Goal: Task Accomplishment & Management: Use online tool/utility

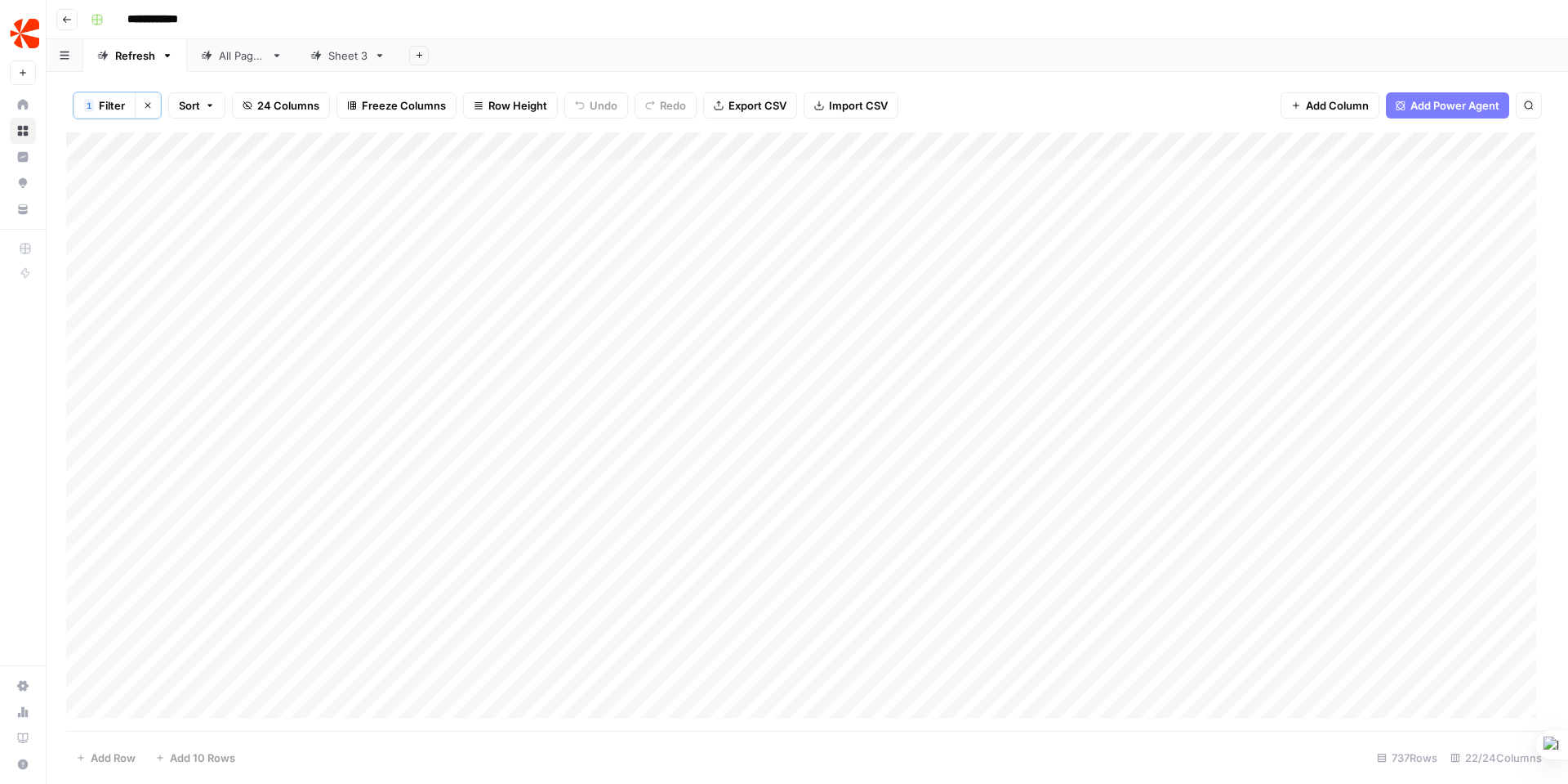
click at [151, 101] on icon "button" at bounding box center [148, 105] width 10 height 10
click at [341, 169] on div "Add Column" at bounding box center [807, 430] width 1482 height 600
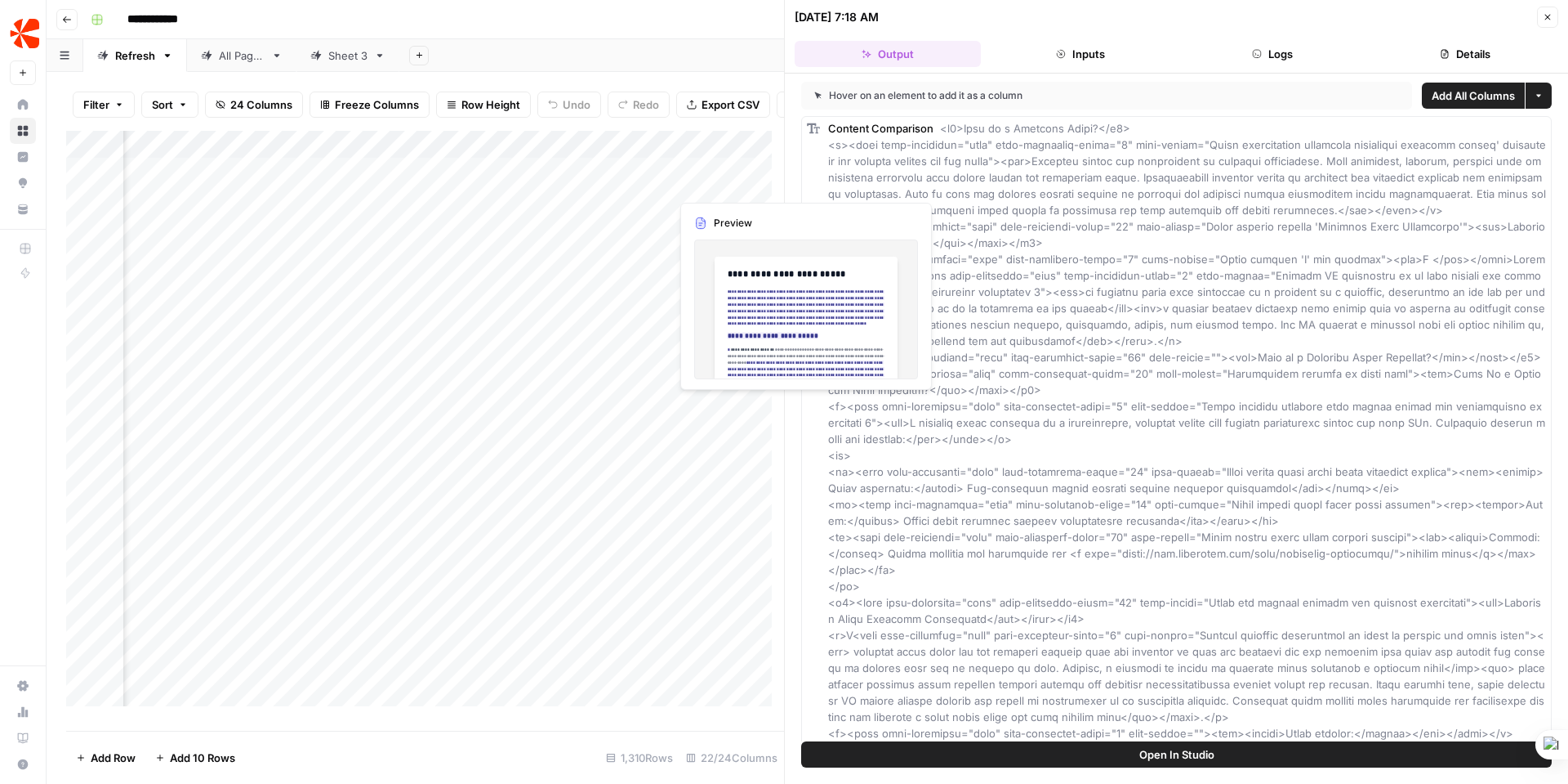
click at [733, 179] on div "Add Column" at bounding box center [425, 424] width 718 height 587
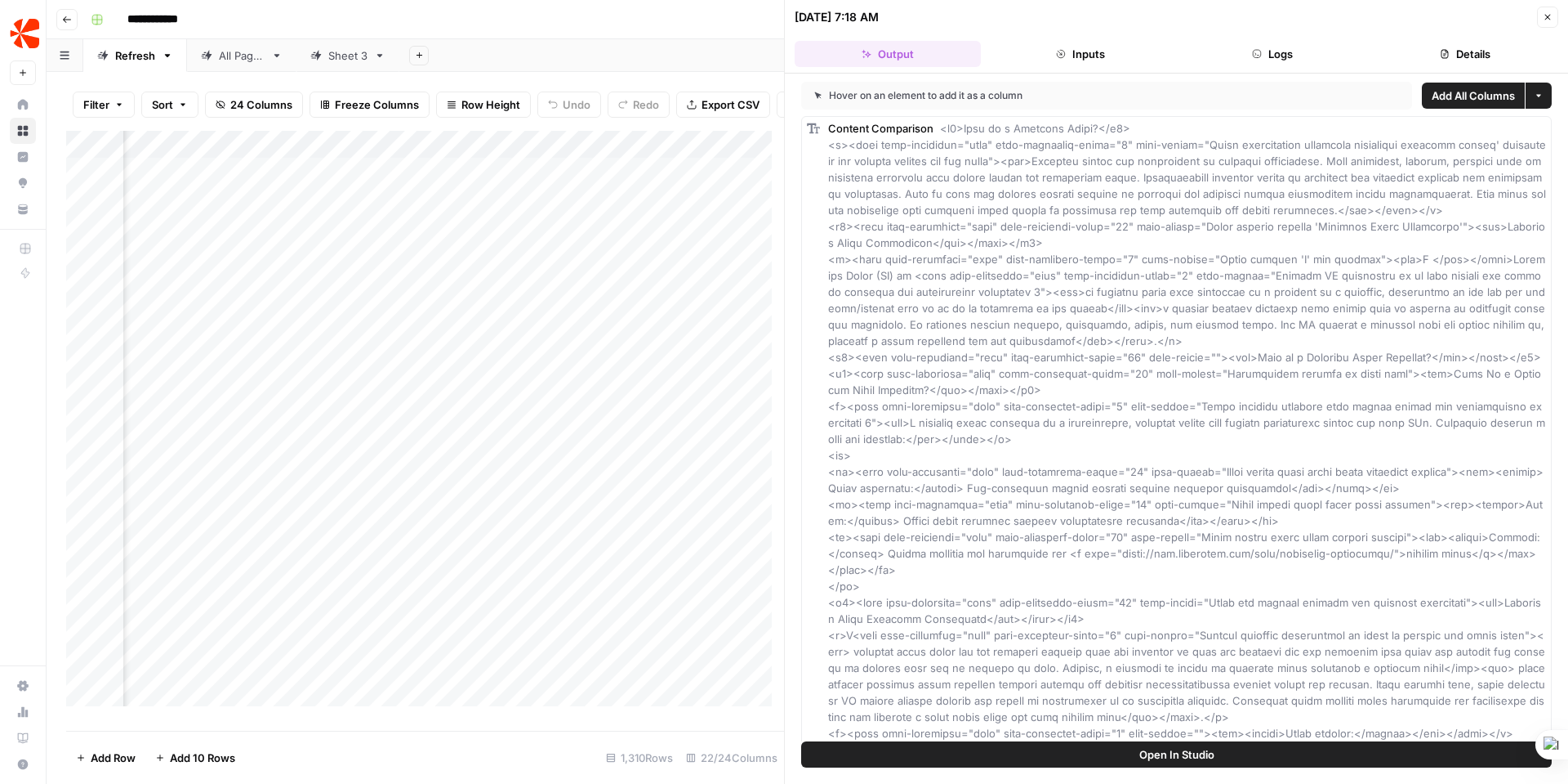
scroll to position [0, 3041]
click at [146, 182] on div "Add Column" at bounding box center [425, 424] width 718 height 587
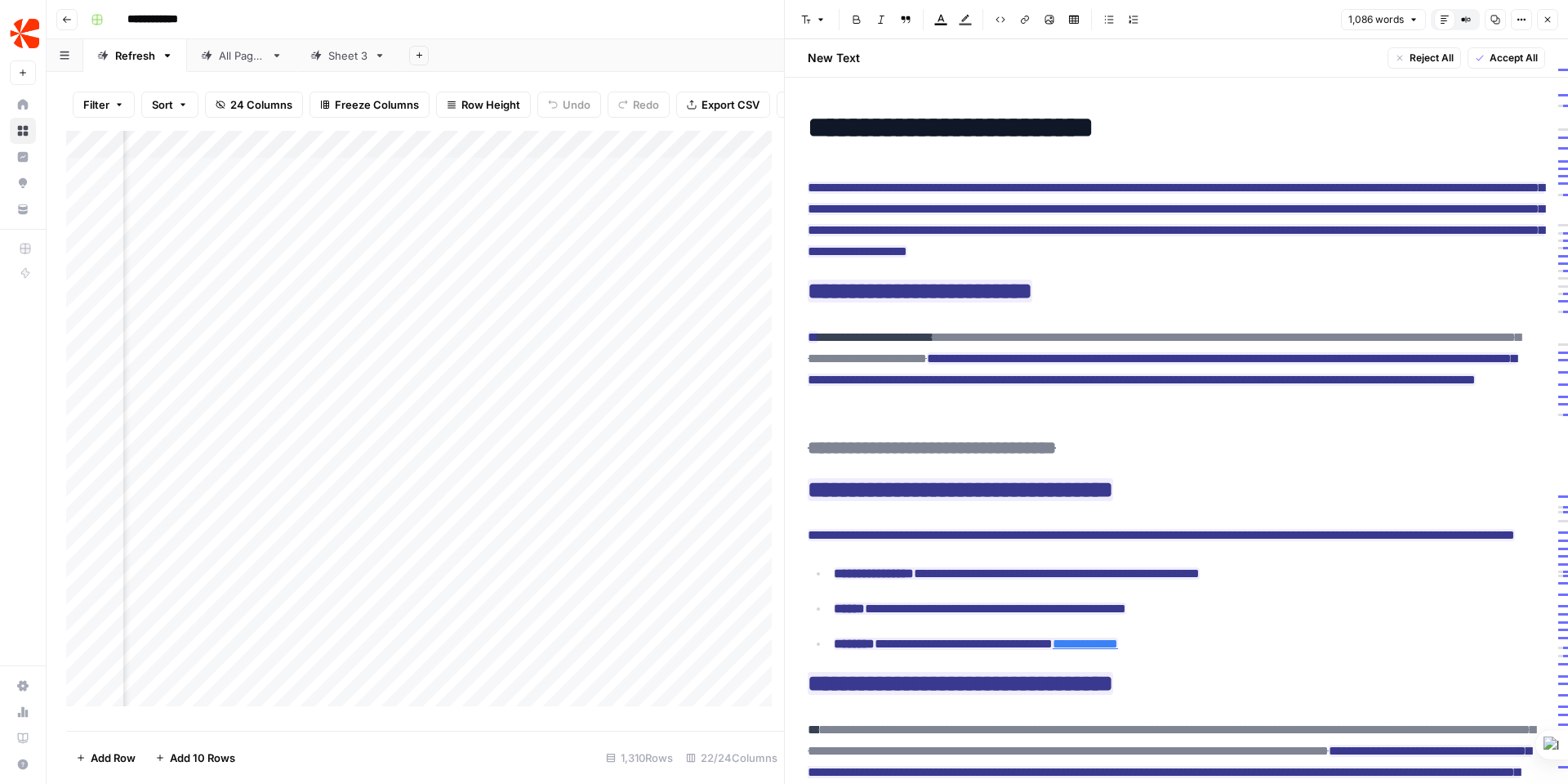
click at [1513, 58] on span "Accept All" at bounding box center [1513, 57] width 48 height 14
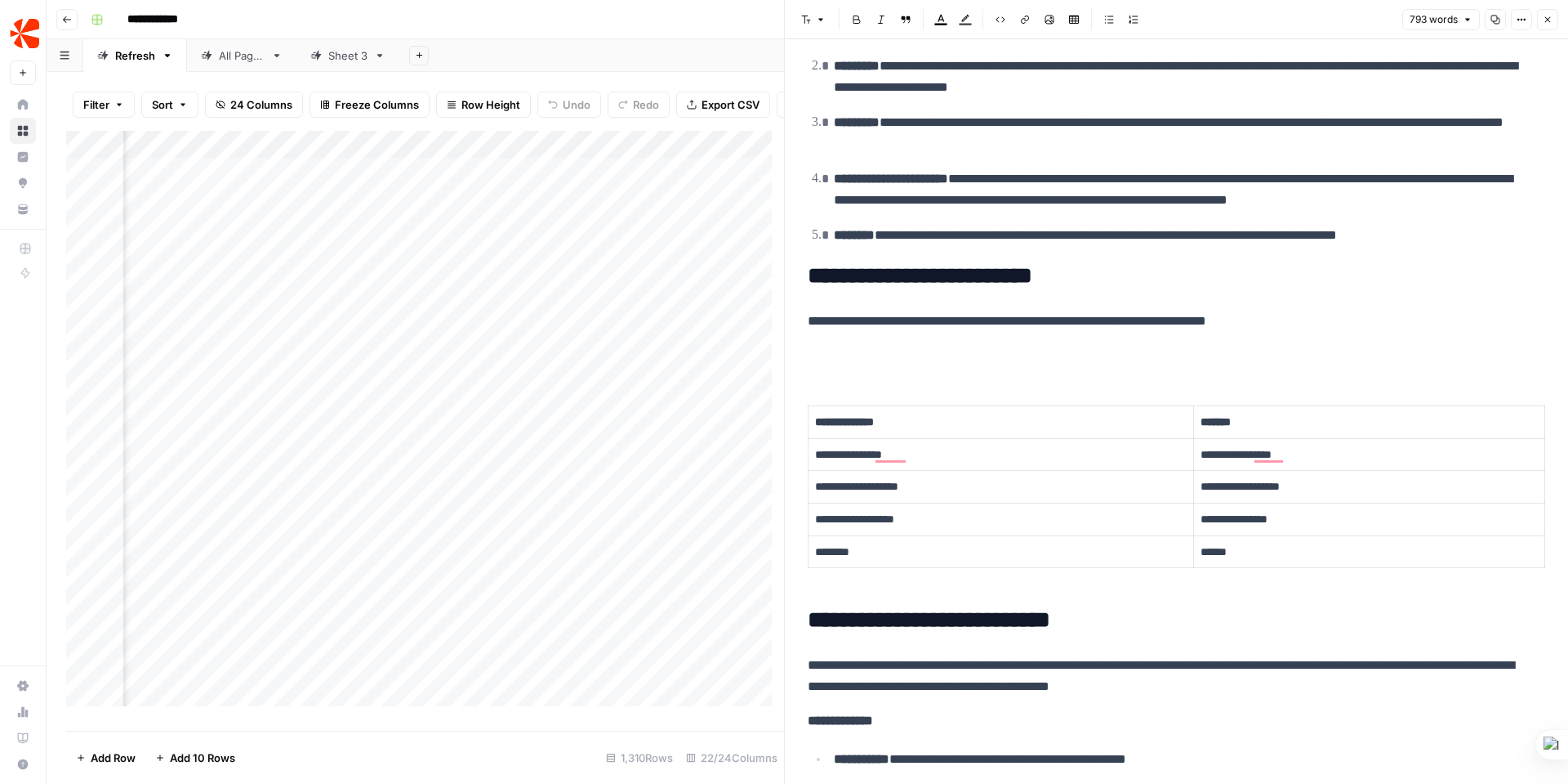
scroll to position [1077, 0]
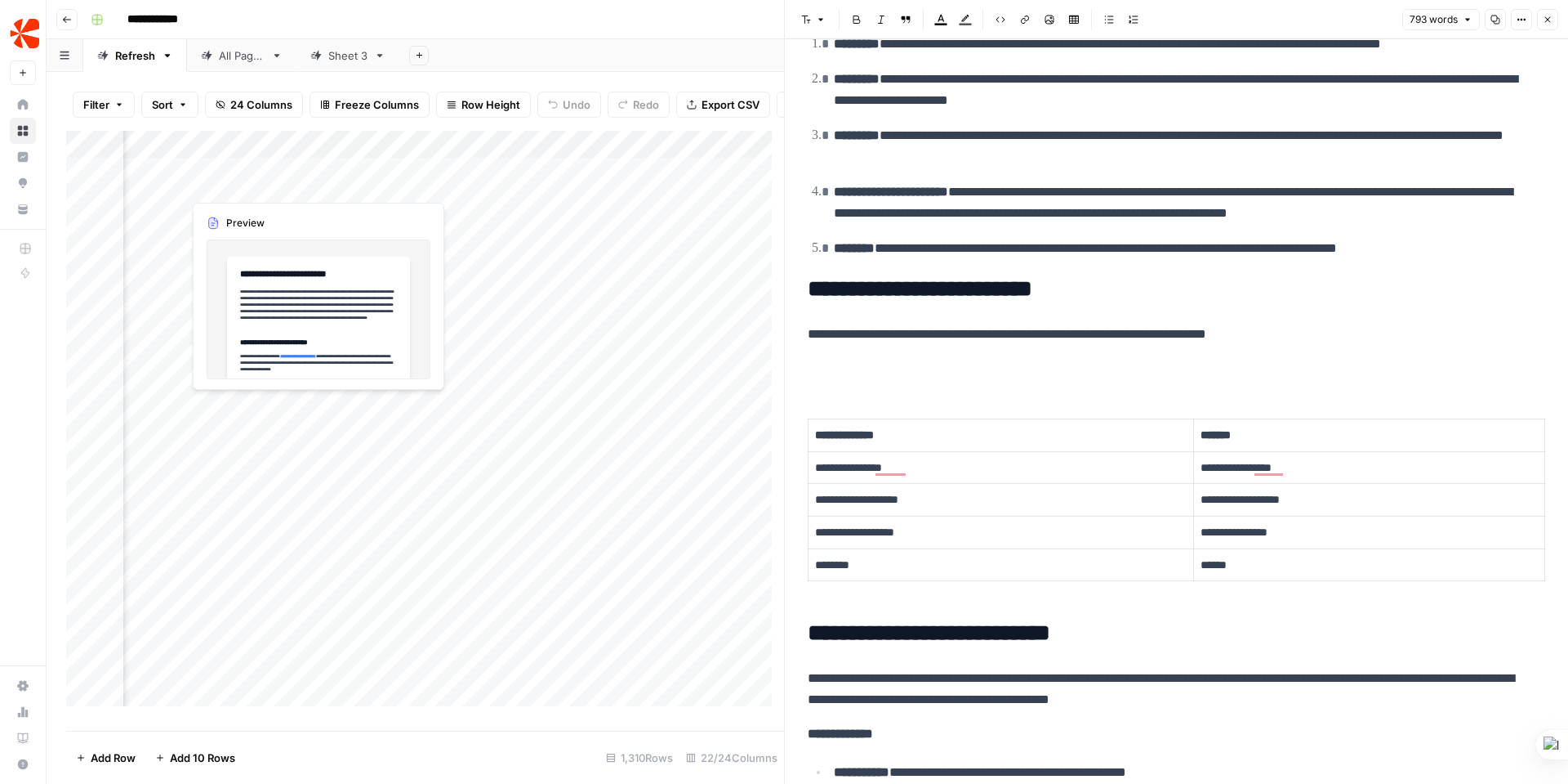
click at [271, 181] on div "Add Column" at bounding box center [425, 424] width 718 height 587
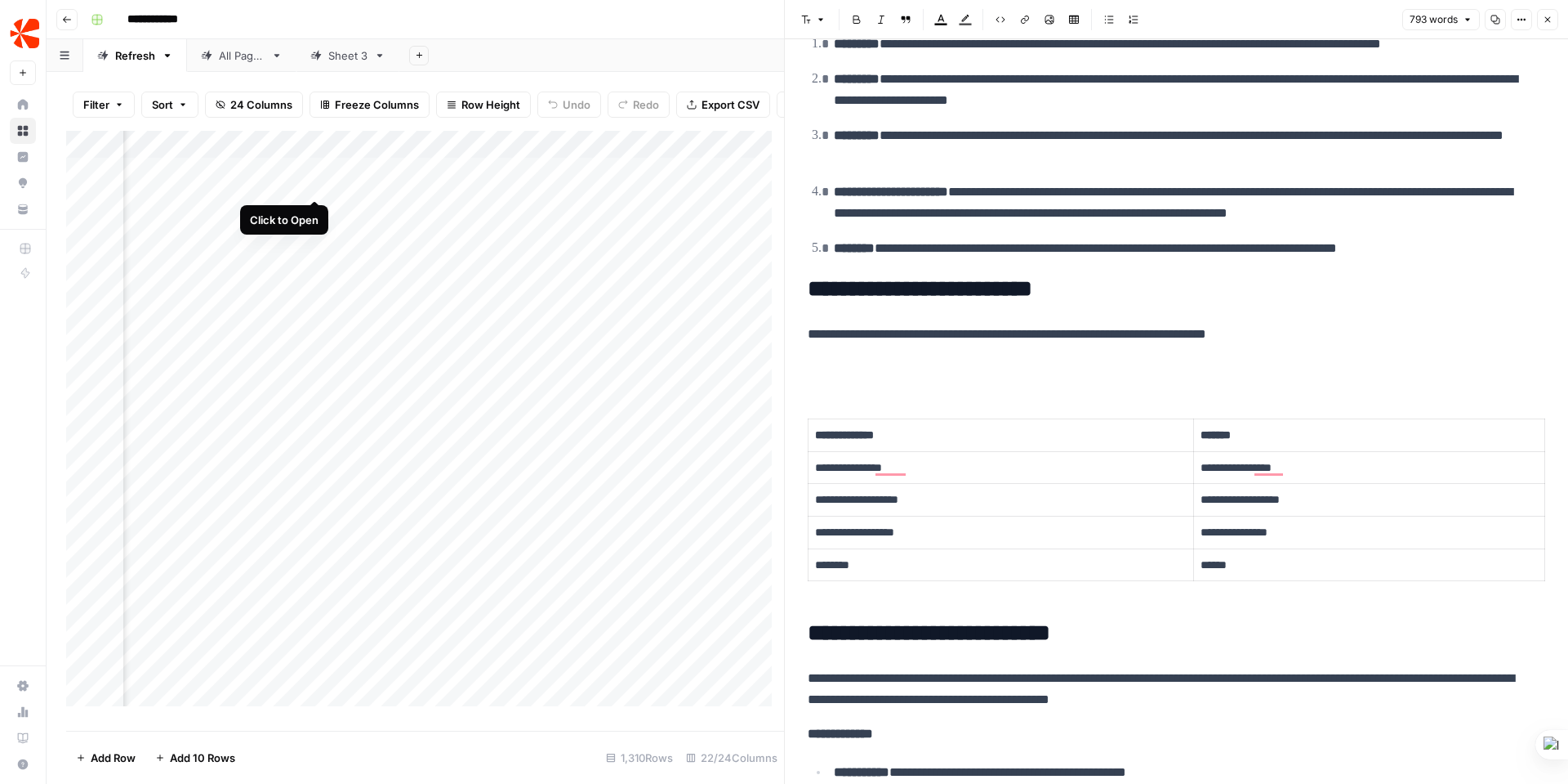
click at [316, 180] on div "Add Column" at bounding box center [425, 424] width 718 height 587
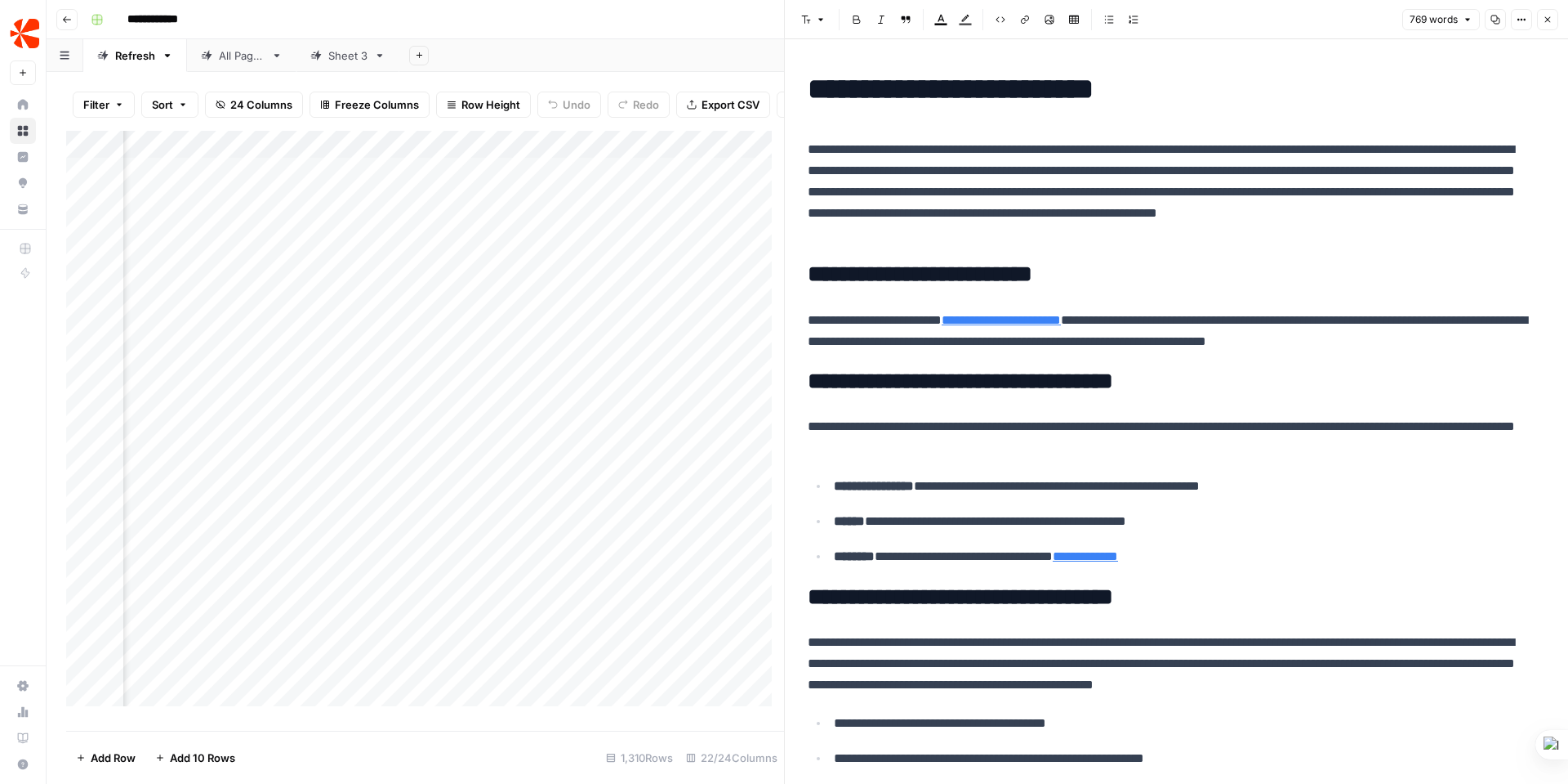
click at [319, 155] on div "Add Column" at bounding box center [425, 424] width 718 height 587
click at [515, 34] on header "**********" at bounding box center [807, 19] width 1522 height 40
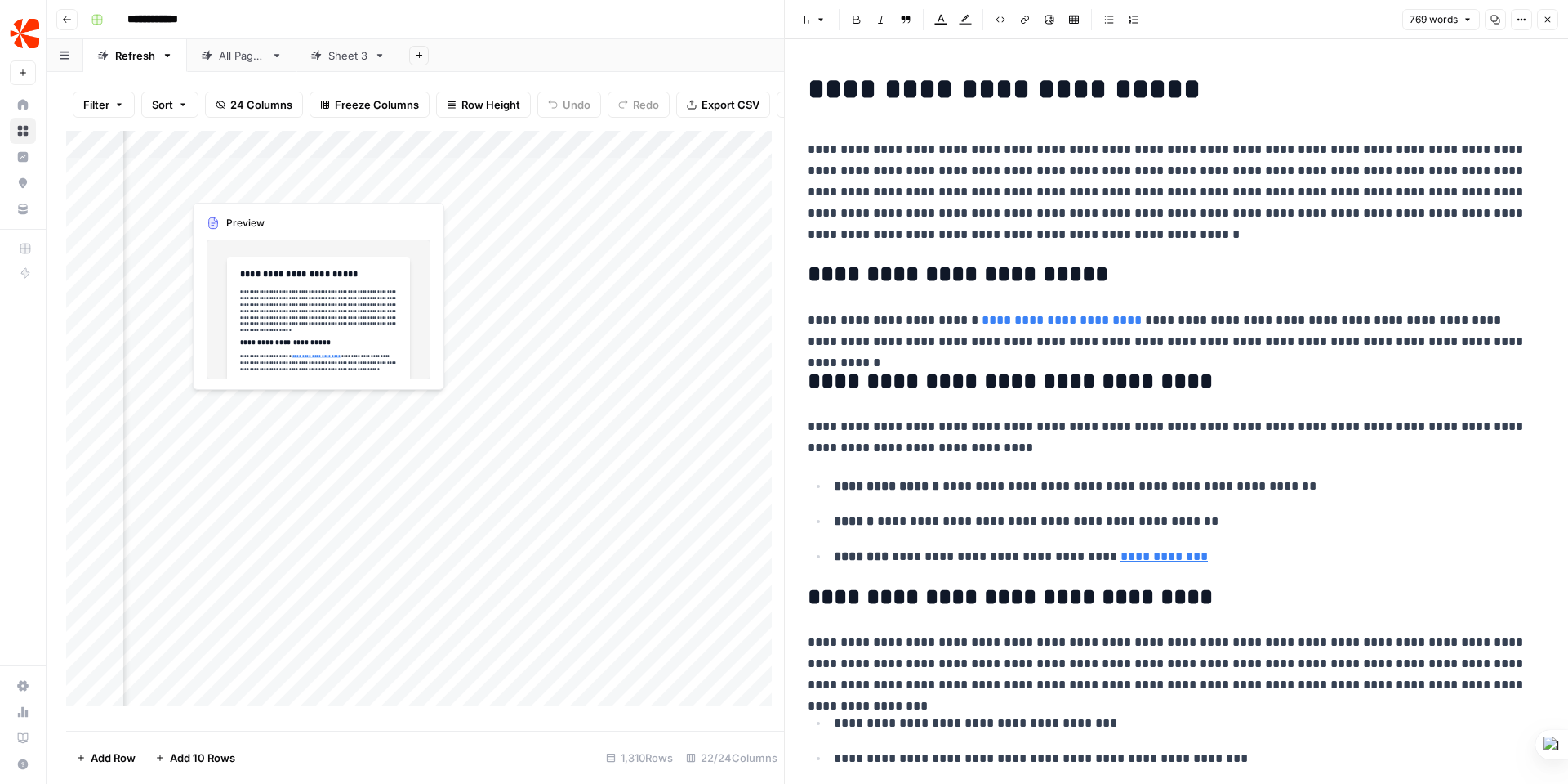
click at [244, 179] on div "Add Column" at bounding box center [425, 424] width 718 height 587
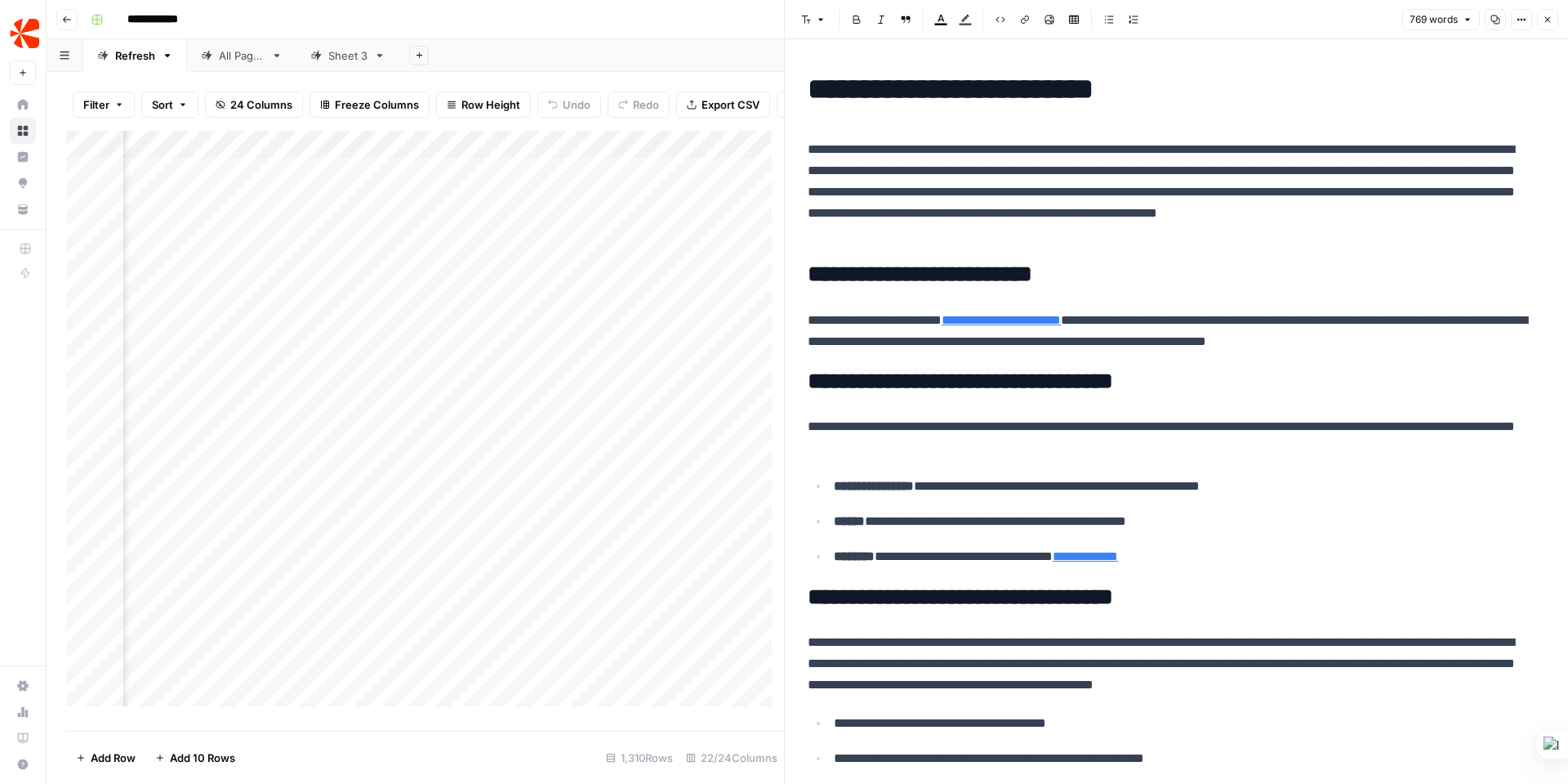
click at [1523, 20] on icon "button" at bounding box center [1522, 19] width 10 height 10
click at [1476, 15] on button "769 words" at bounding box center [1441, 19] width 77 height 21
click at [313, 159] on div "Add Column" at bounding box center [425, 424] width 718 height 587
click at [258, 157] on div at bounding box center [257, 159] width 148 height 33
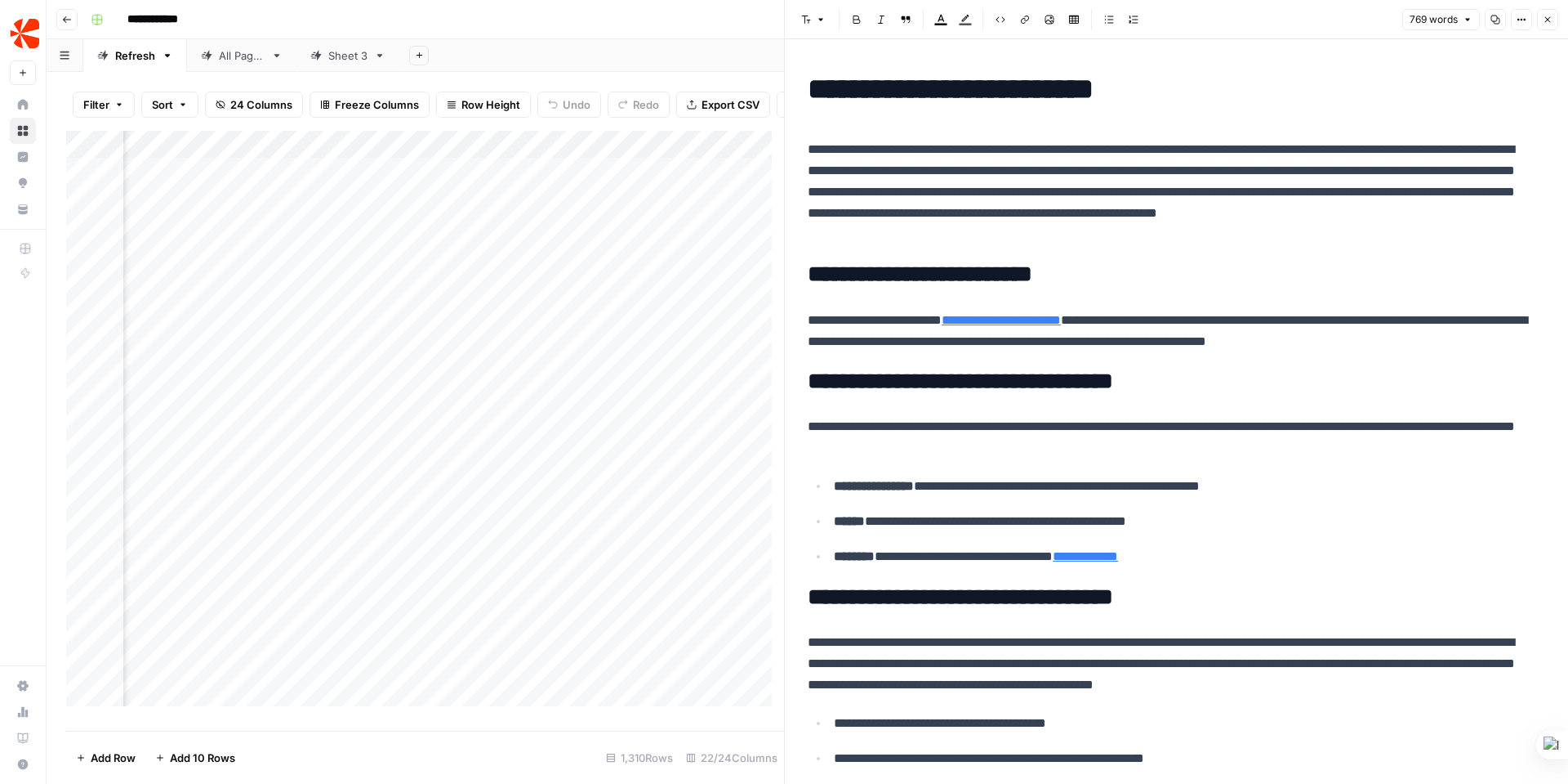
click at [262, 429] on div "Add Column" at bounding box center [425, 424] width 718 height 587
click at [235, 182] on div "Add Column" at bounding box center [425, 424] width 718 height 587
click at [480, 180] on div "Add Column" at bounding box center [425, 424] width 718 height 587
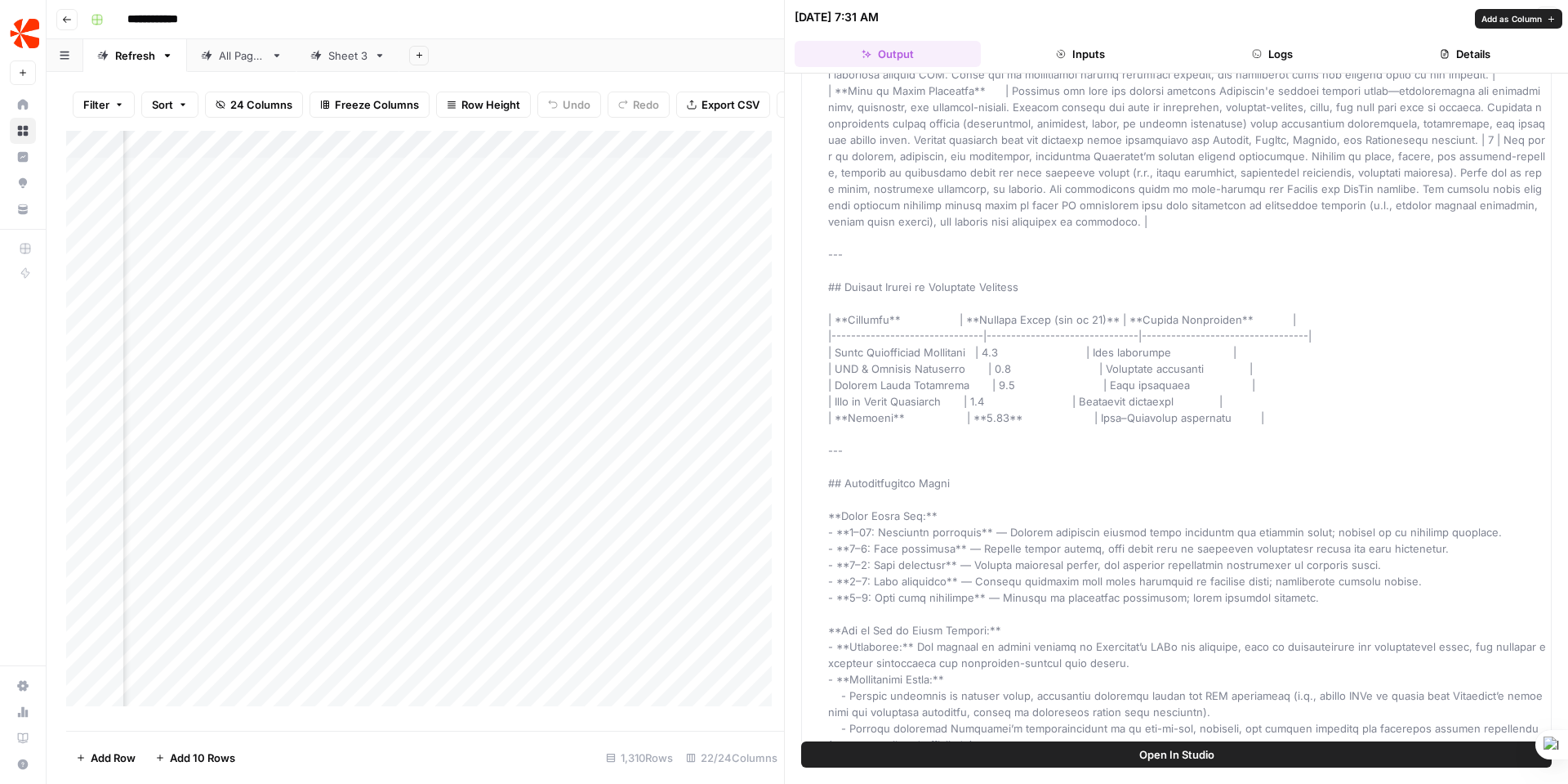
scroll to position [928, 0]
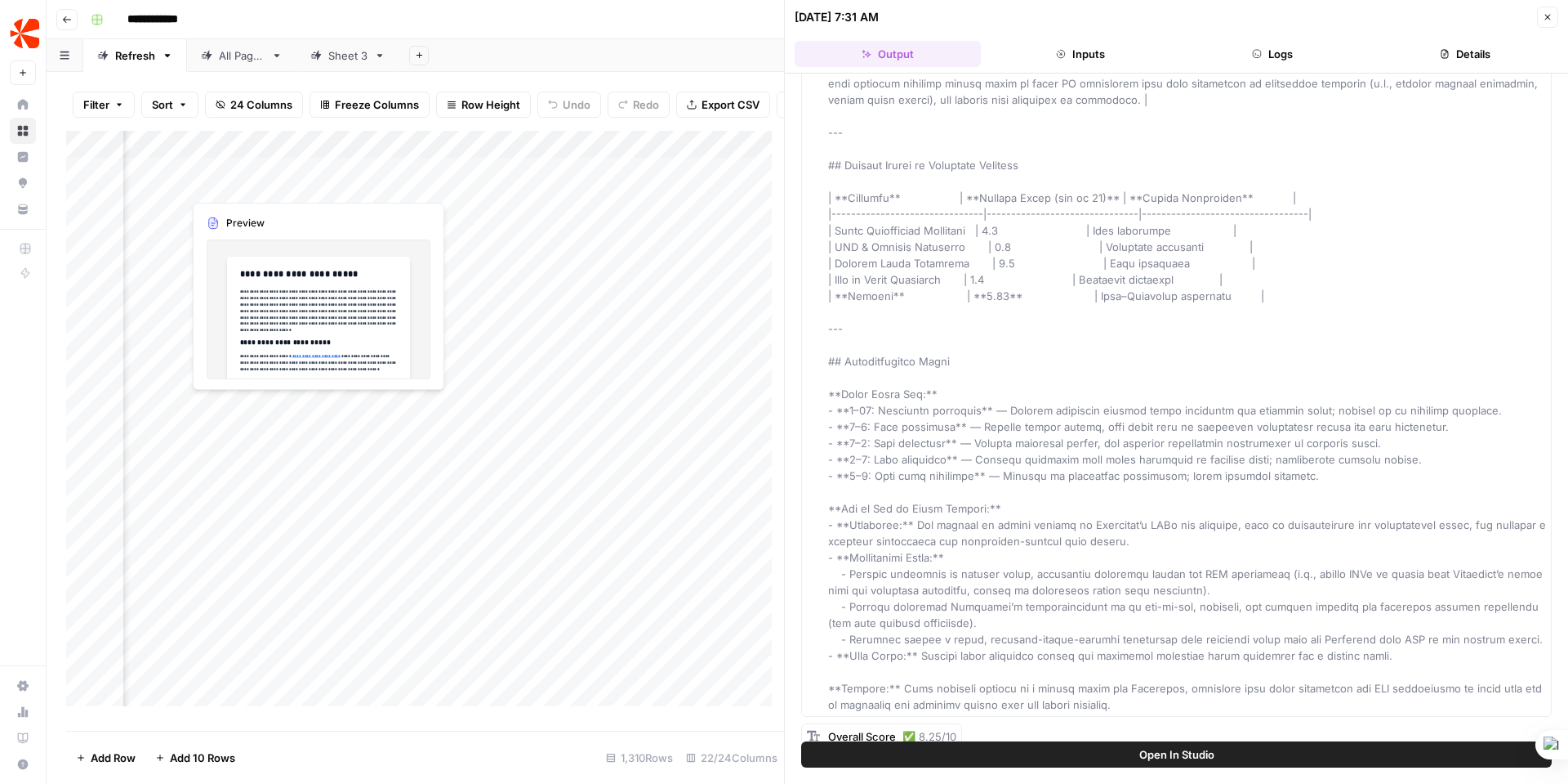
click at [256, 183] on div "Add Column" at bounding box center [425, 424] width 718 height 587
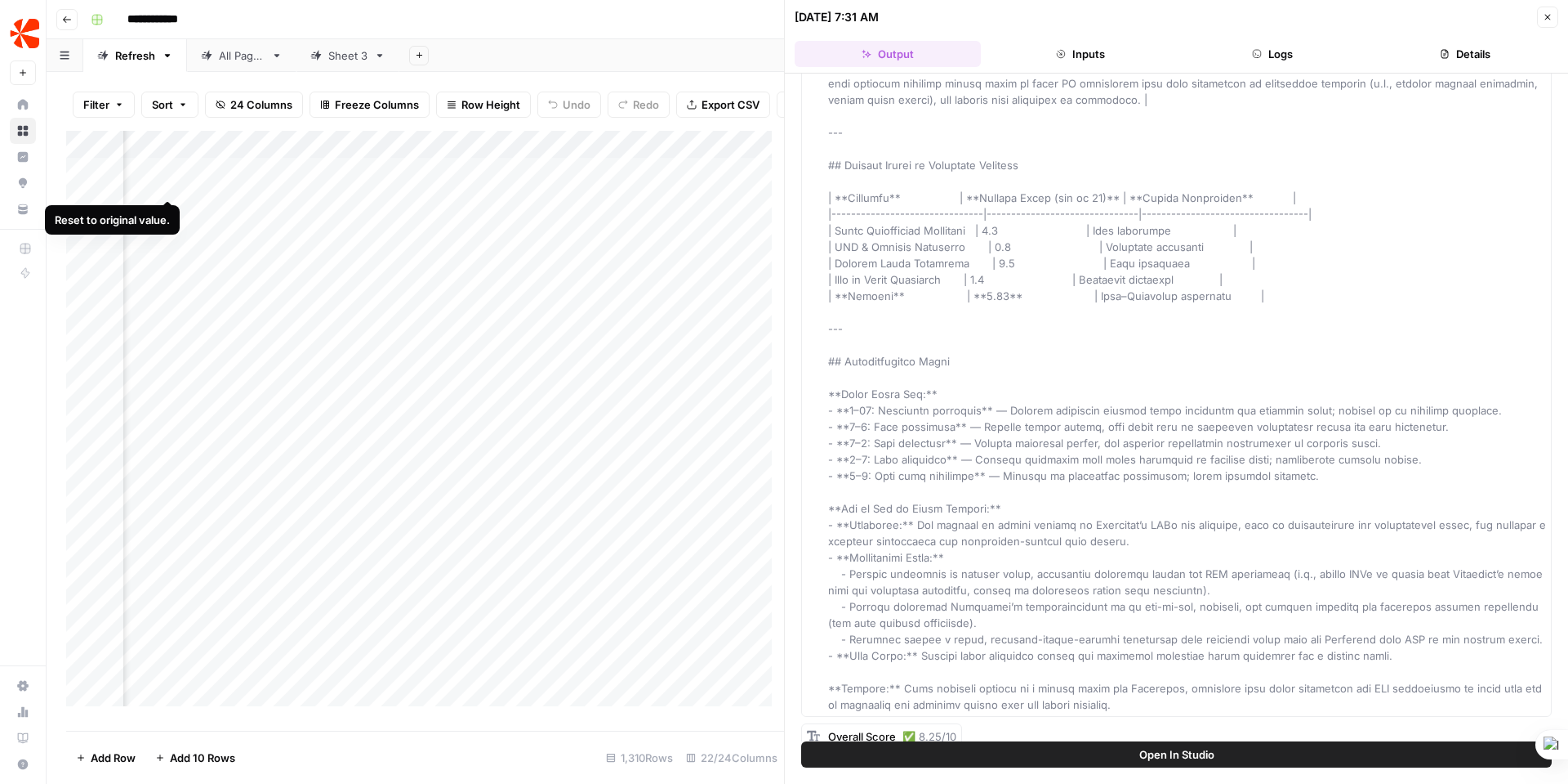
click at [169, 179] on div "Add Column" at bounding box center [425, 424] width 718 height 587
click at [148, 181] on div "Add Column" at bounding box center [425, 424] width 718 height 587
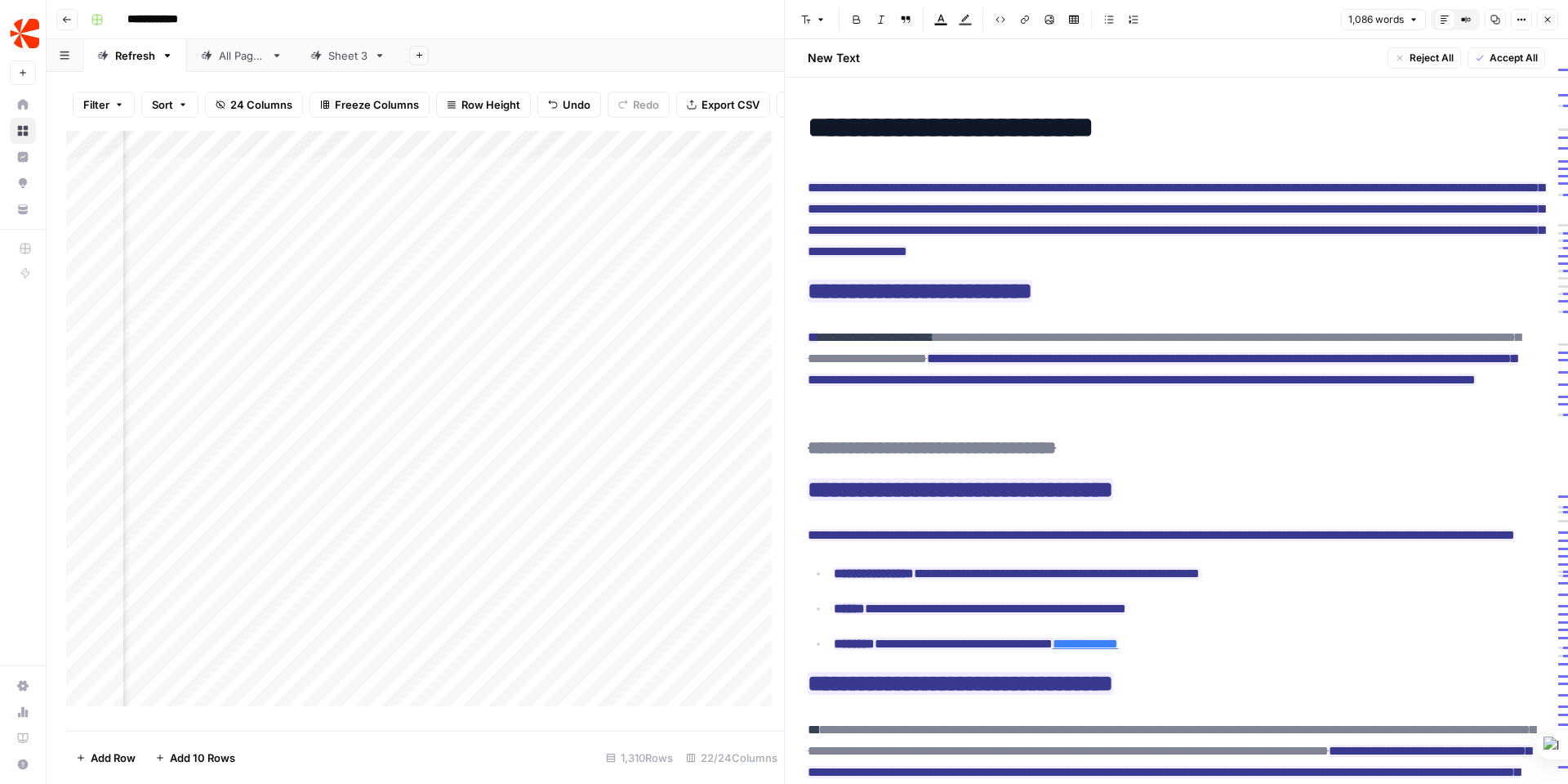
click at [1506, 55] on span "Accept All" at bounding box center [1513, 57] width 48 height 14
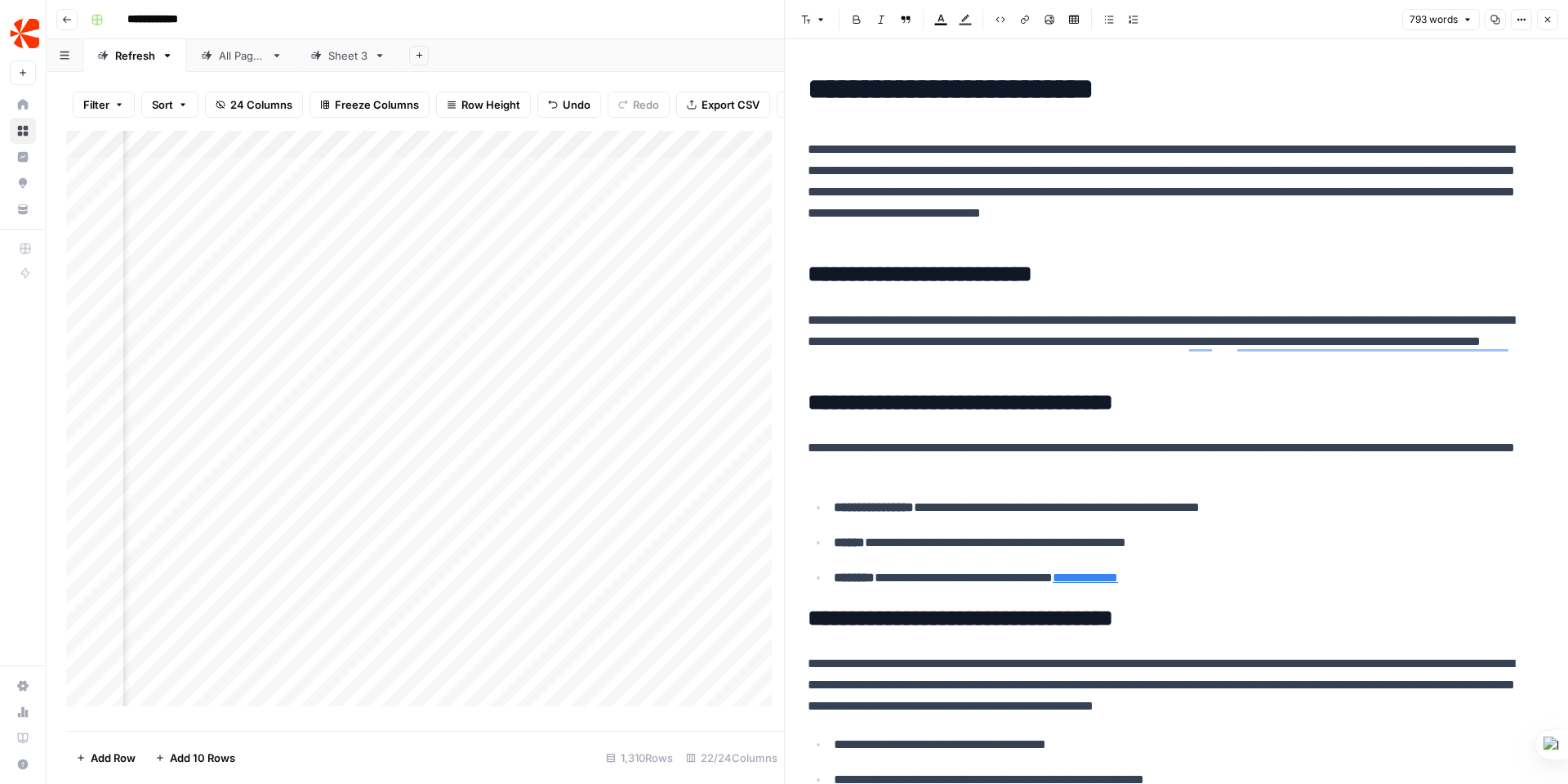
click at [231, 177] on div "Add Column" at bounding box center [425, 424] width 718 height 587
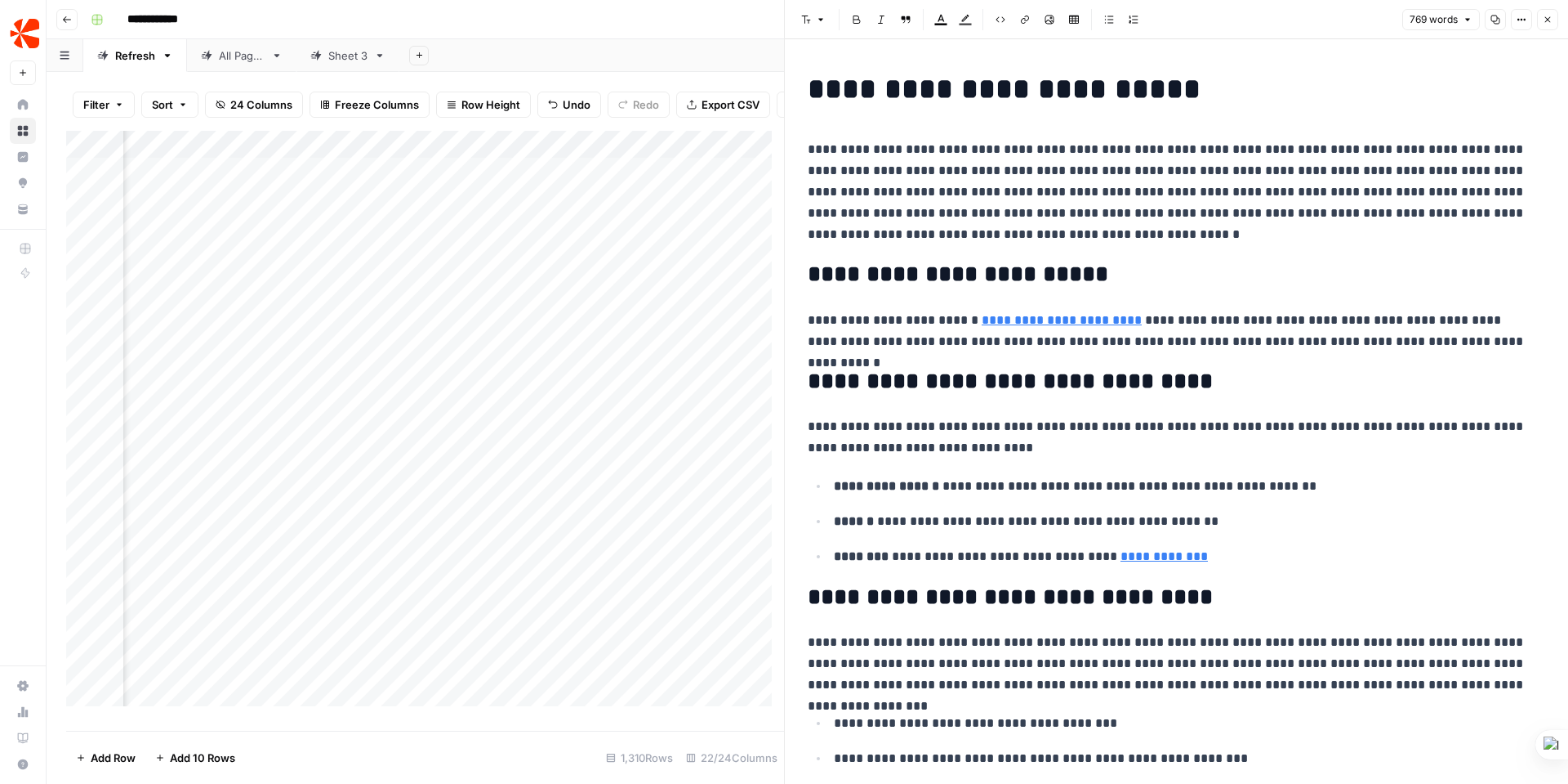
click at [129, 178] on div "Add Column" at bounding box center [425, 424] width 718 height 587
click at [232, 177] on div "Add Column" at bounding box center [425, 424] width 718 height 587
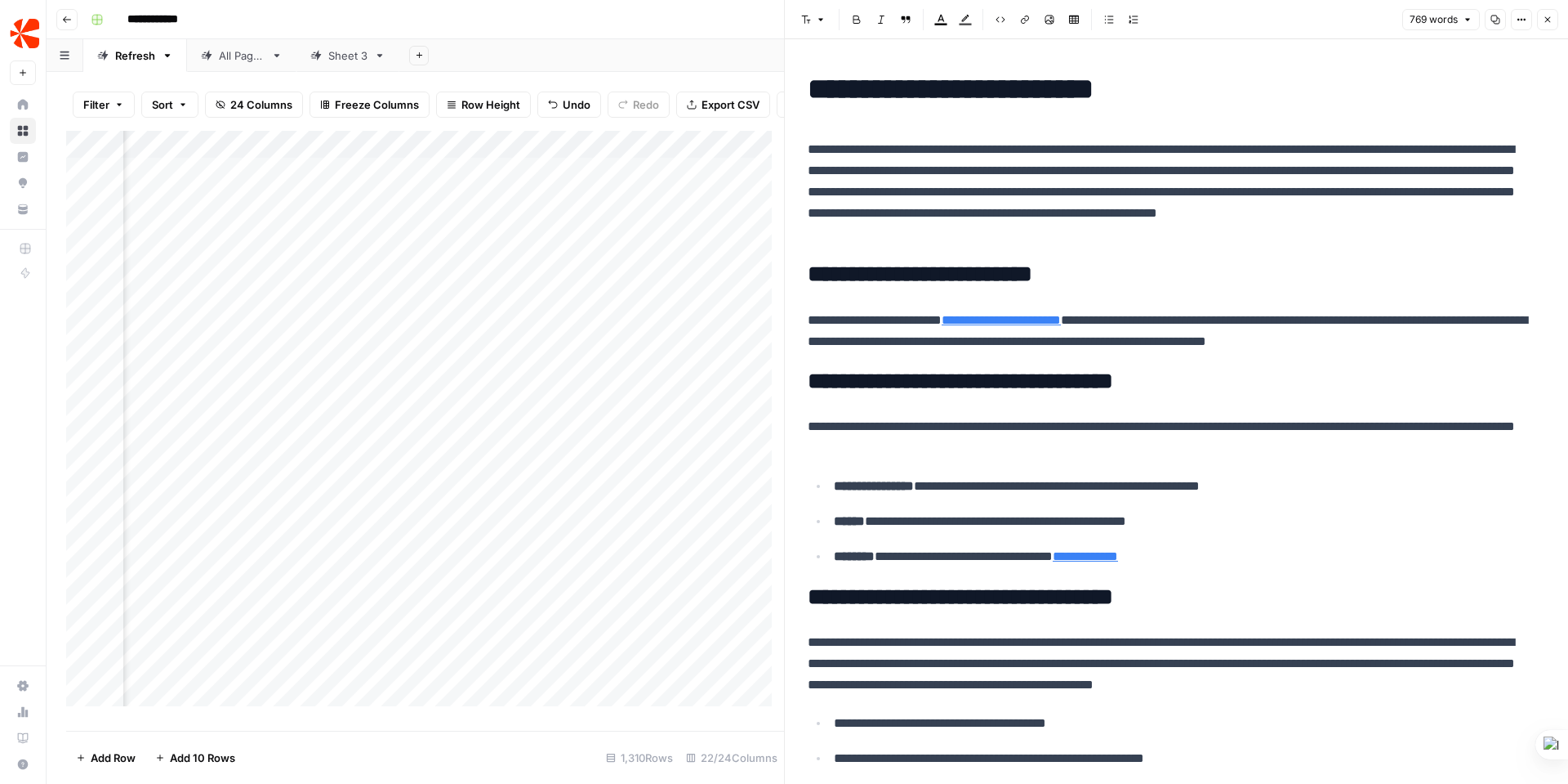
scroll to position [0, 2776]
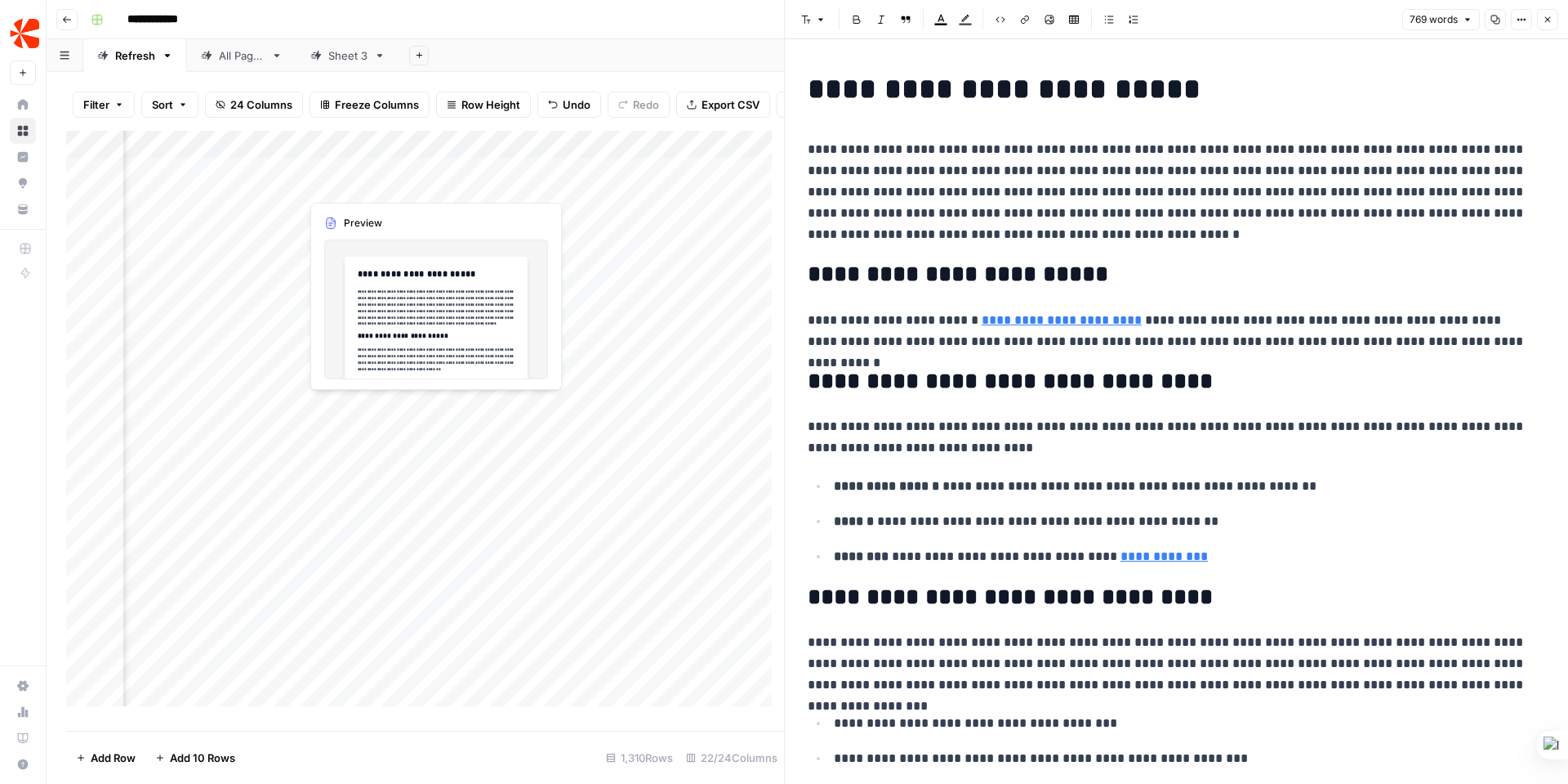
click at [326, 182] on div "Add Column" at bounding box center [425, 424] width 718 height 587
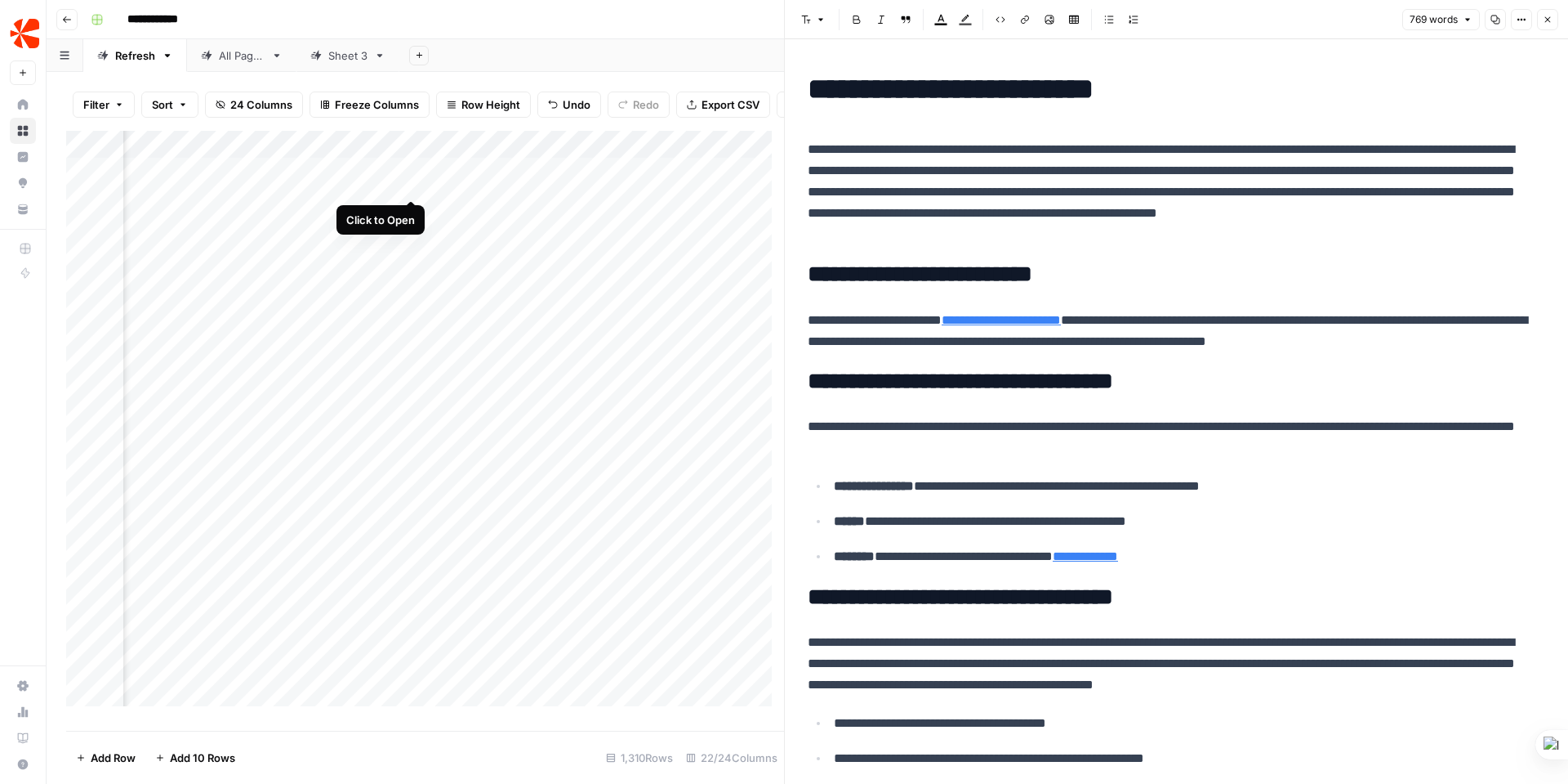
click at [409, 183] on div "Add Column" at bounding box center [425, 424] width 718 height 587
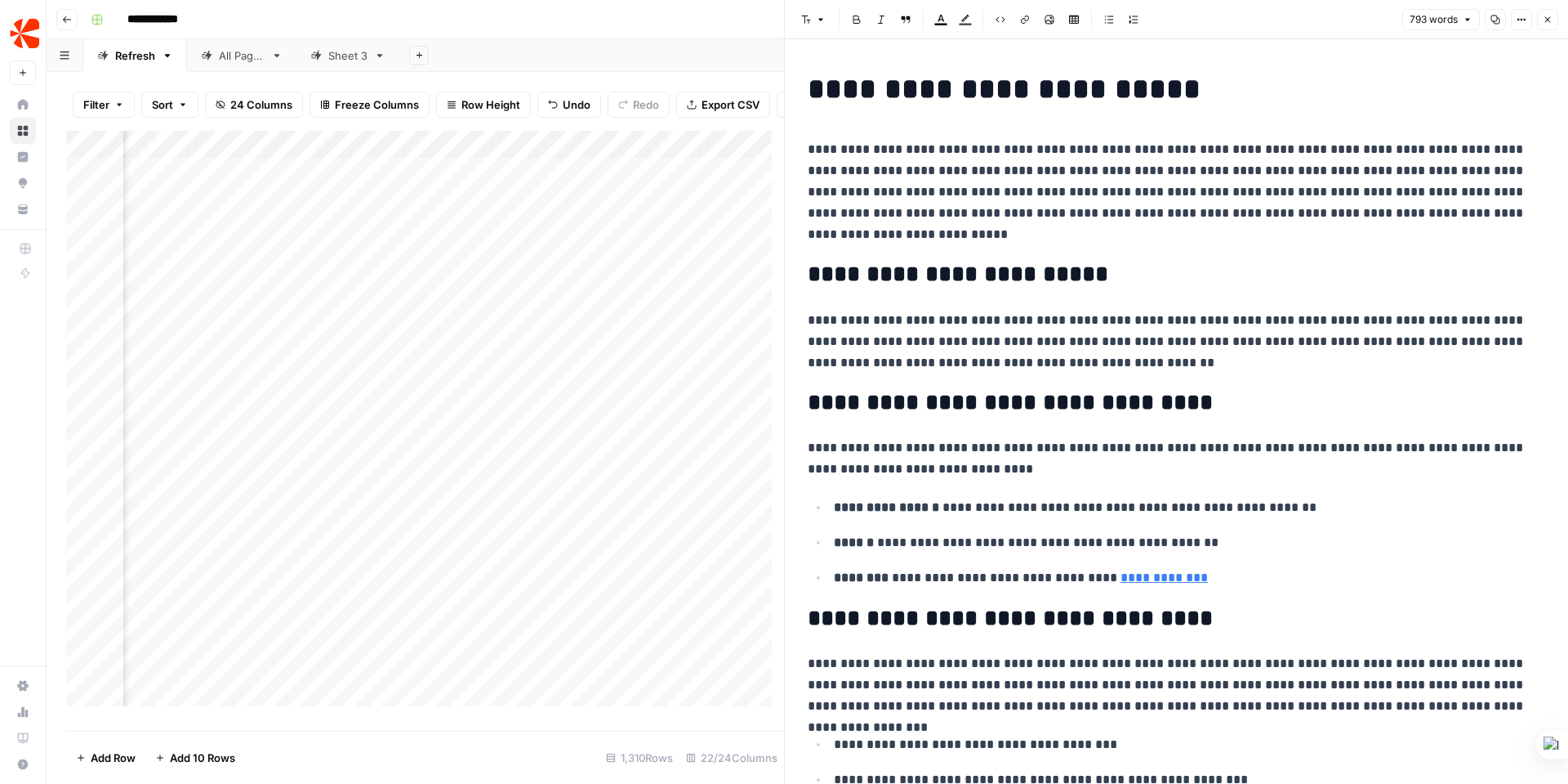
click at [429, 213] on div "Add Column" at bounding box center [425, 424] width 718 height 587
click at [432, 211] on div "Add Column" at bounding box center [425, 424] width 718 height 587
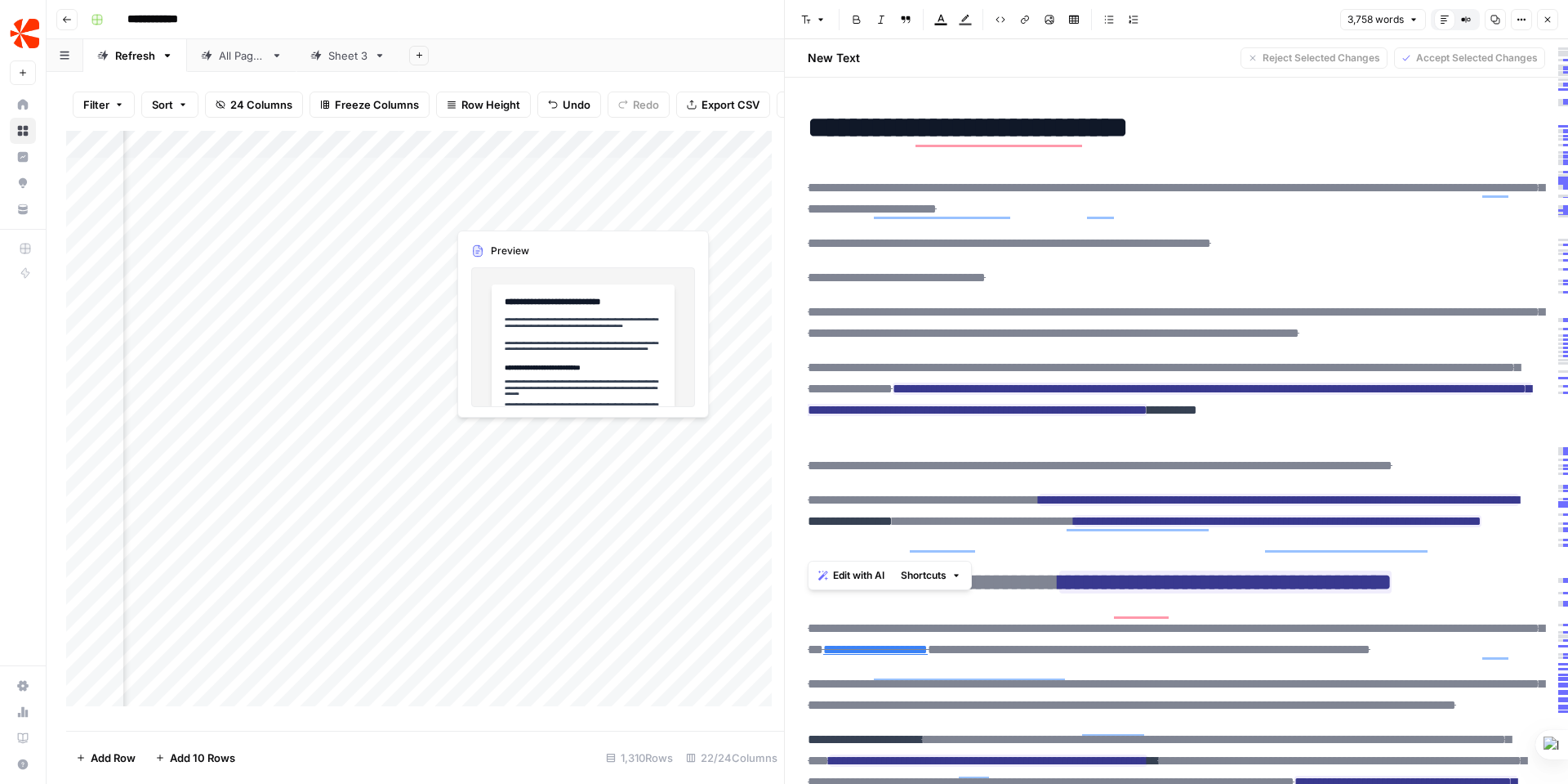
click at [515, 206] on div "Add Column" at bounding box center [425, 424] width 718 height 587
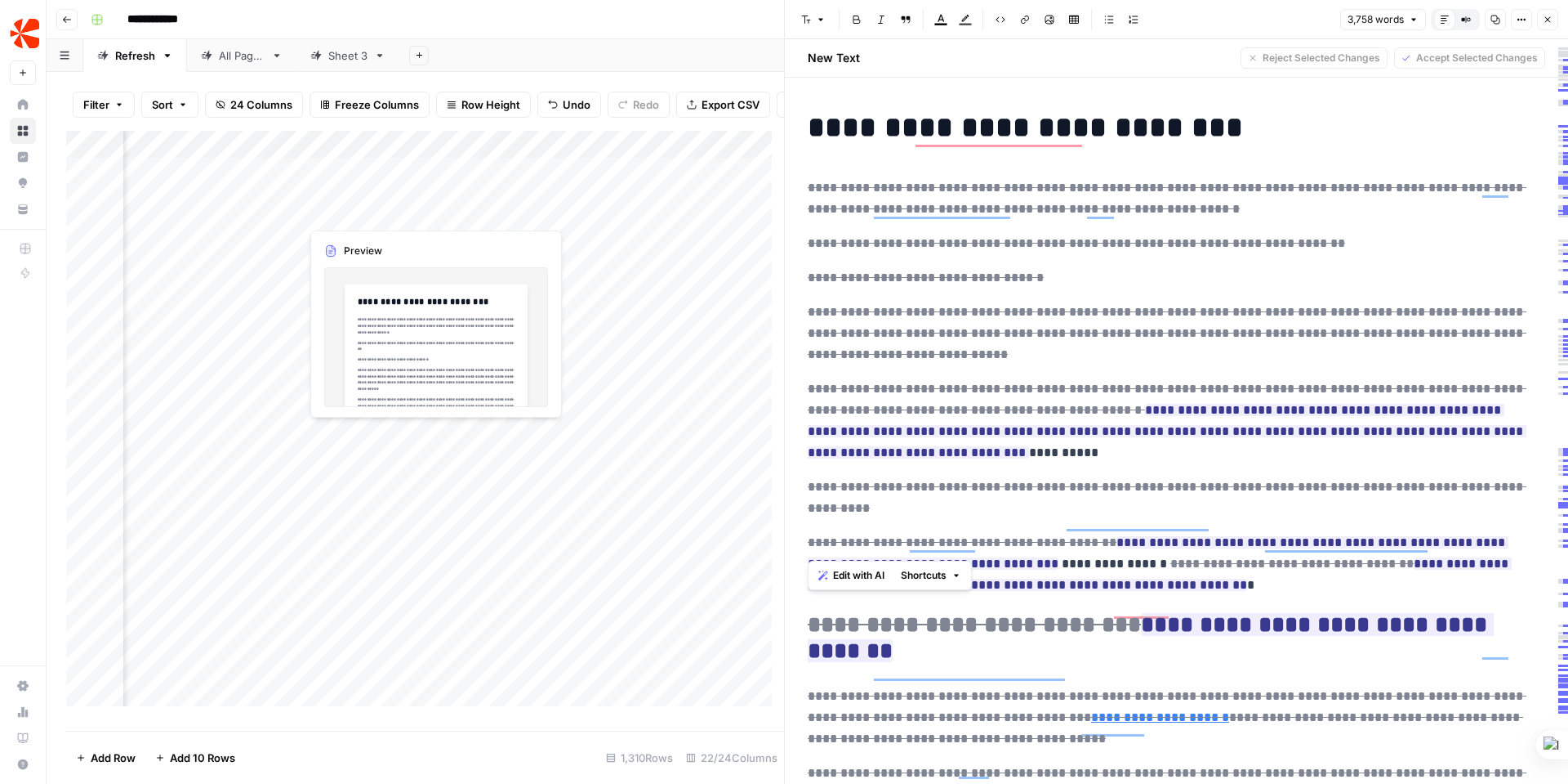
click at [367, 210] on div "Add Column" at bounding box center [425, 424] width 718 height 587
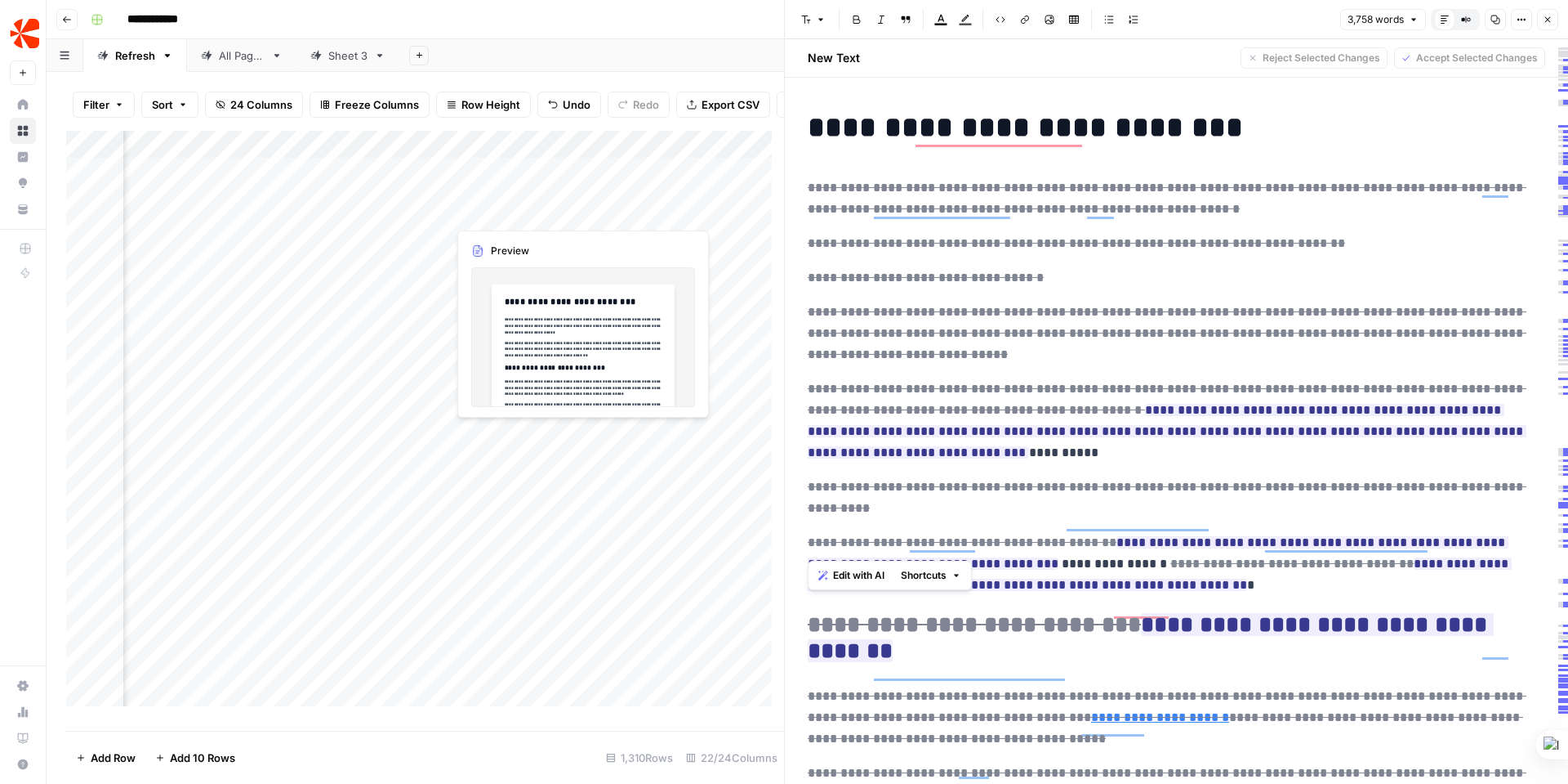
click at [517, 206] on div "Add Column" at bounding box center [425, 424] width 718 height 587
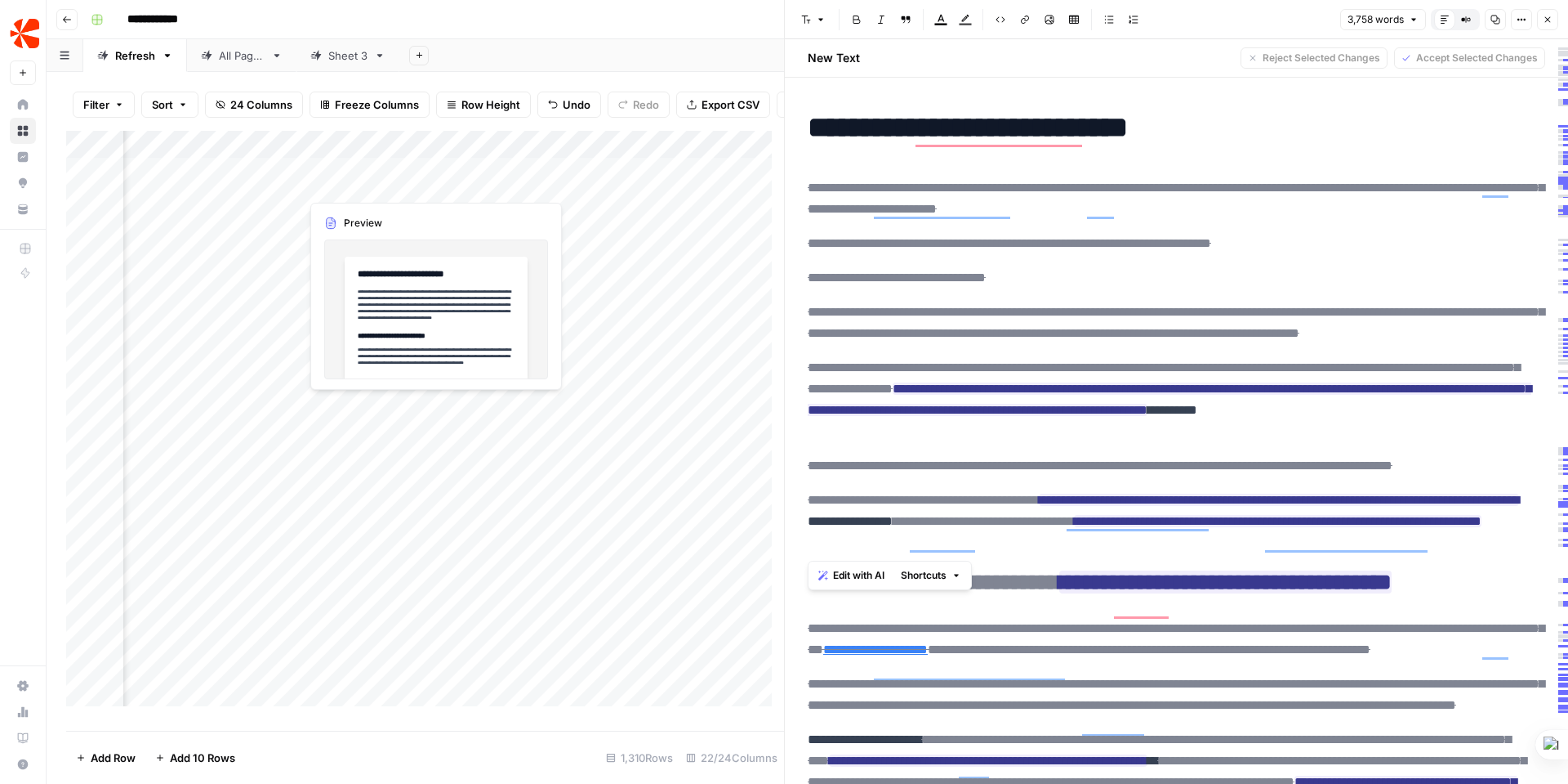
click at [353, 186] on div "Add Column" at bounding box center [425, 424] width 718 height 587
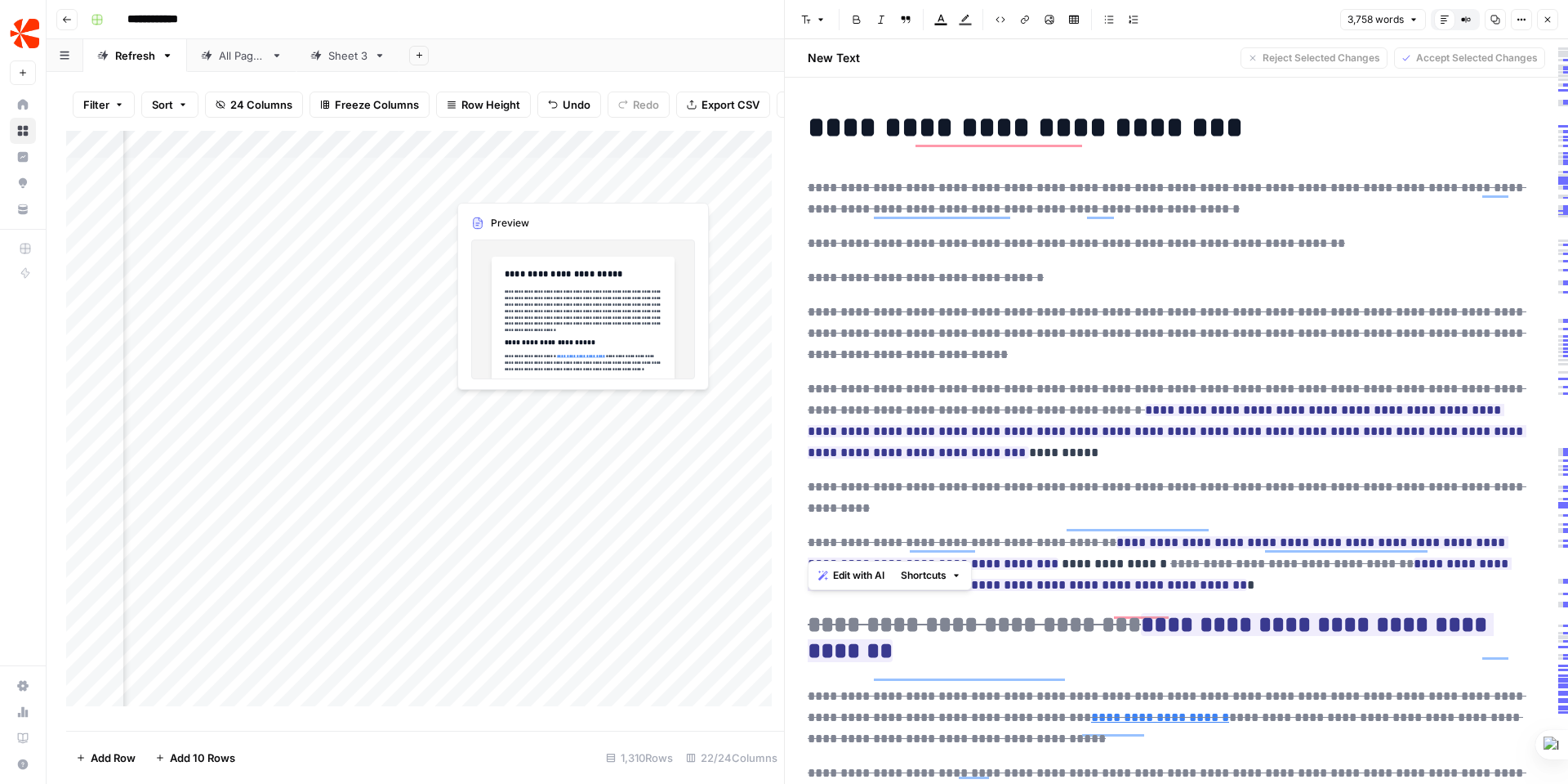
click at [523, 181] on div "Add Column" at bounding box center [425, 424] width 718 height 587
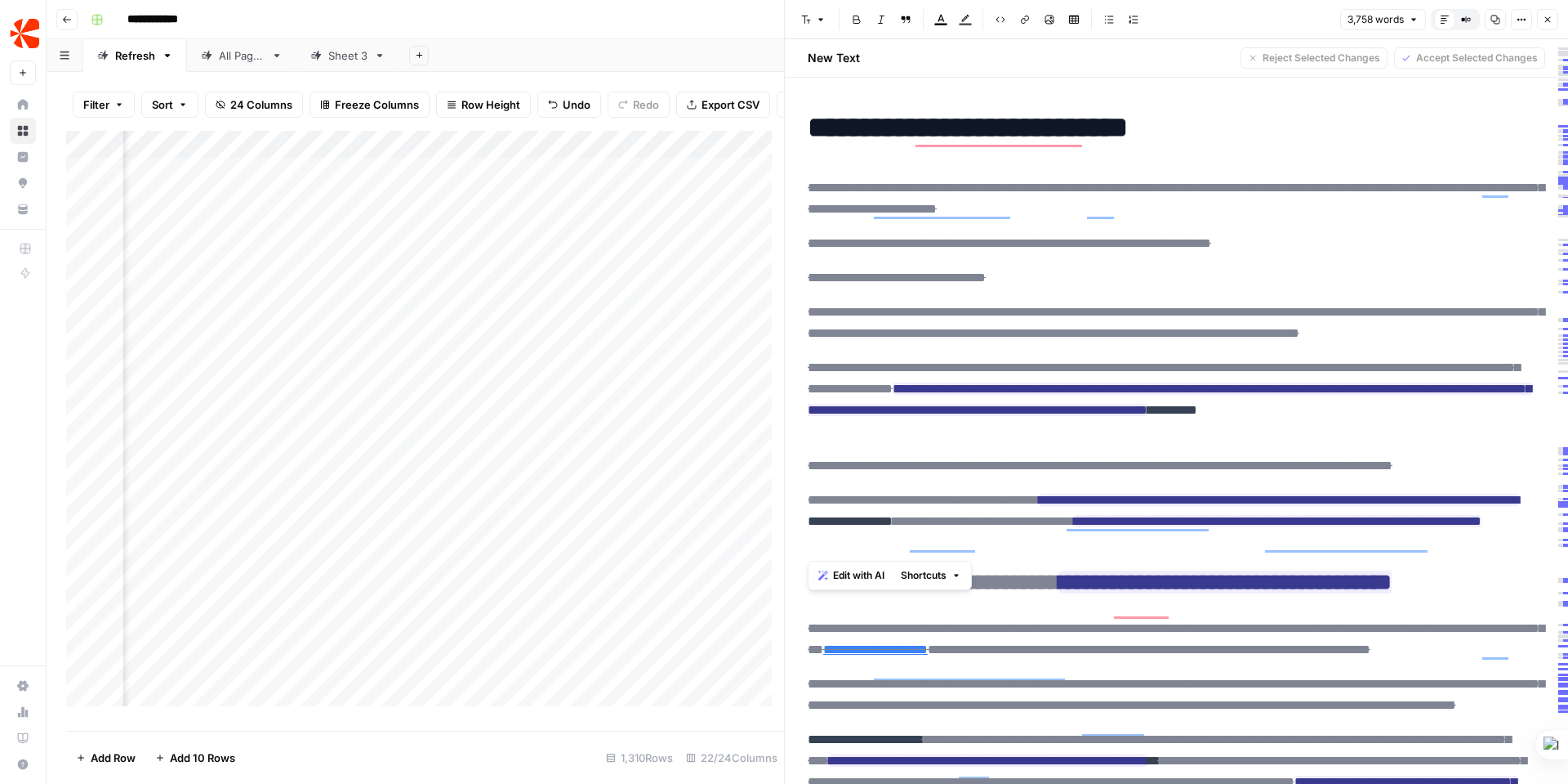
click at [362, 183] on div "Add Column" at bounding box center [425, 424] width 718 height 587
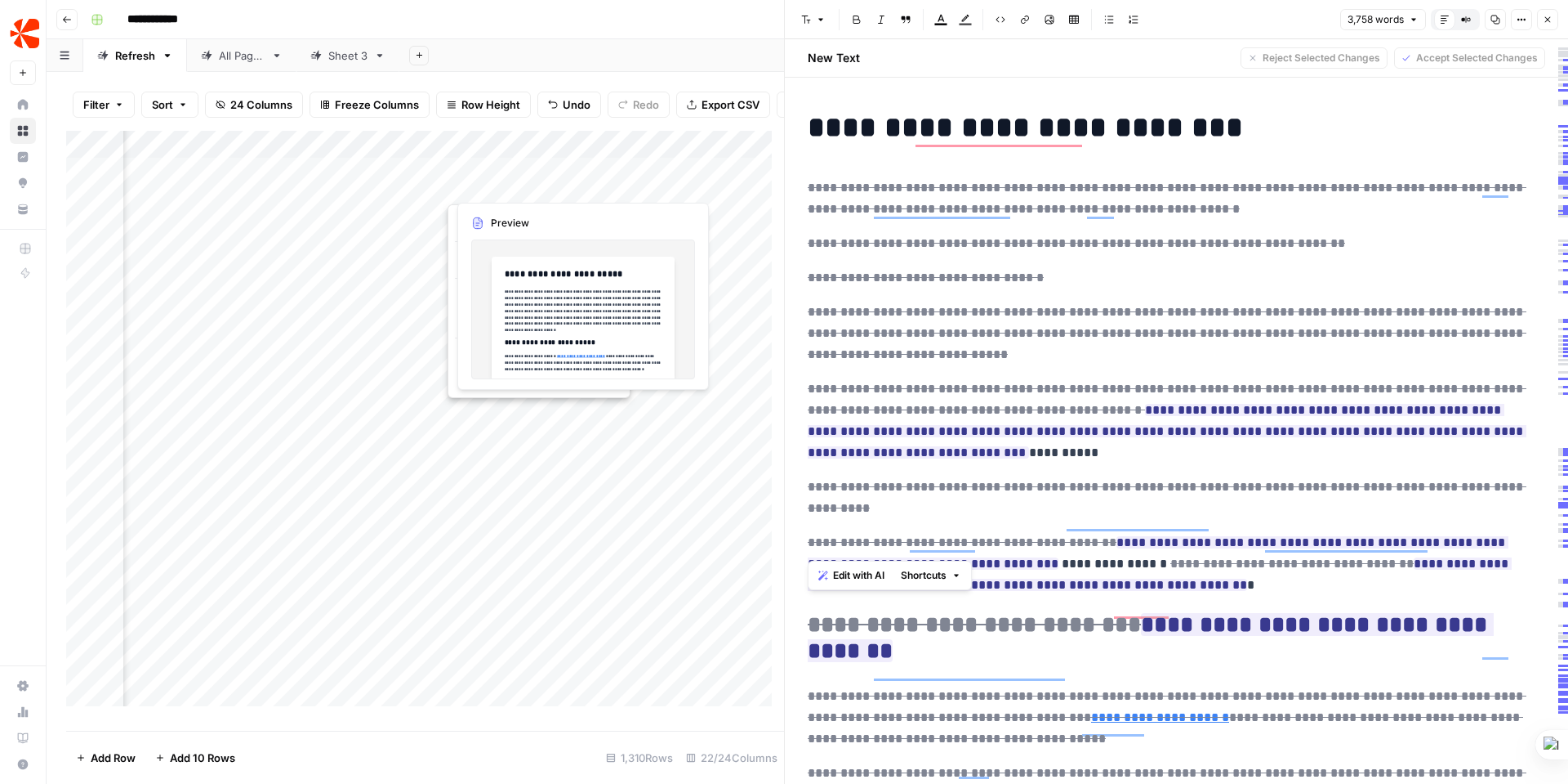
drag, startPoint x: 494, startPoint y: 180, endPoint x: 477, endPoint y: 183, distance: 17.3
click at [477, 183] on button "button" at bounding box center [521, 183] width 148 height 29
click at [530, 224] on span "Copy link to cell" at bounding box center [544, 222] width 130 height 16
click at [530, 224] on div "Add Column" at bounding box center [425, 424] width 718 height 587
click at [507, 186] on div "Add Column" at bounding box center [425, 424] width 718 height 587
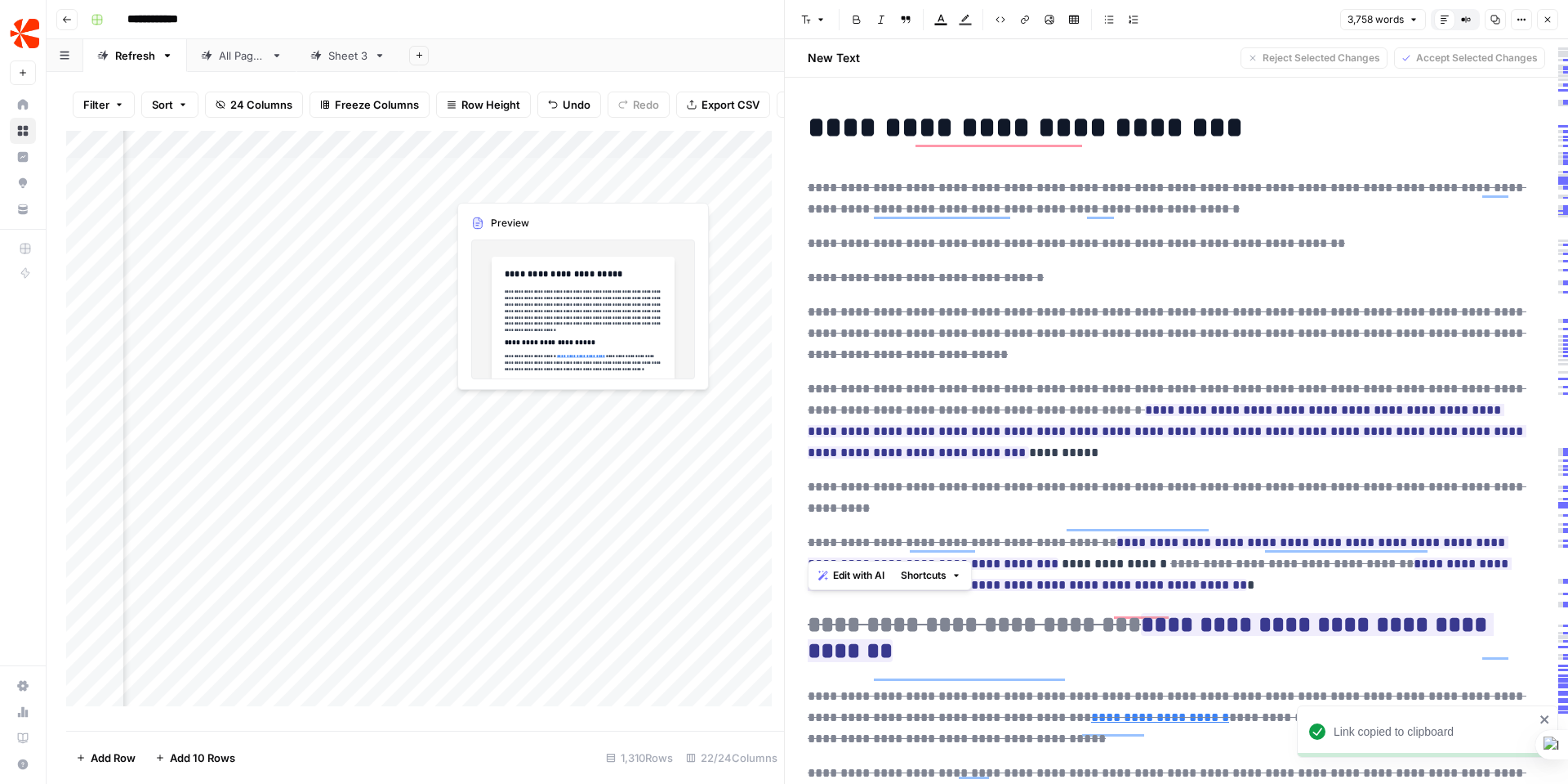
click at [558, 184] on div "Add Column" at bounding box center [425, 424] width 718 height 587
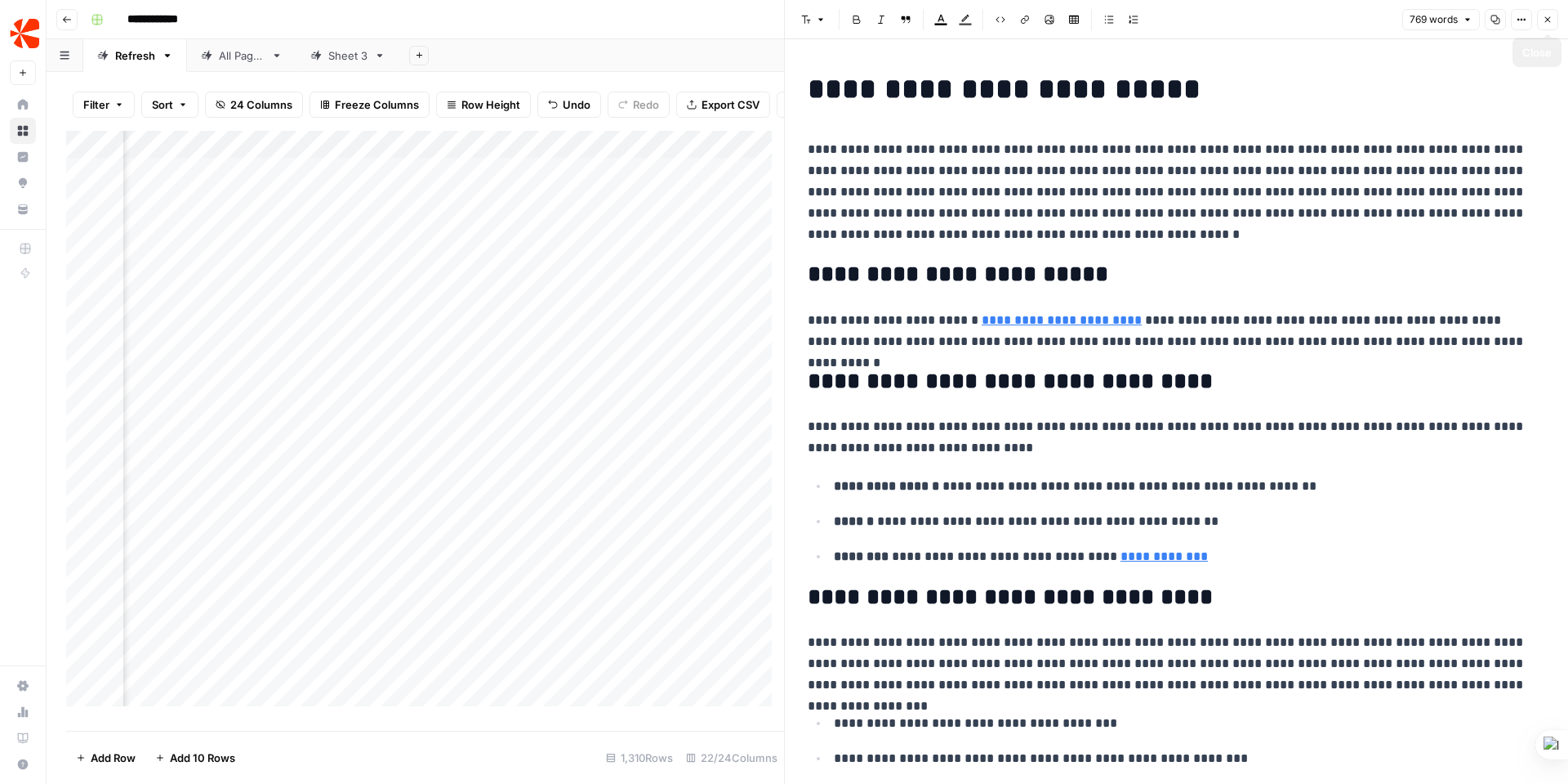
click at [1522, 20] on icon "button" at bounding box center [1522, 19] width 10 height 10
click at [1460, 169] on span "Code" at bounding box center [1472, 172] width 78 height 16
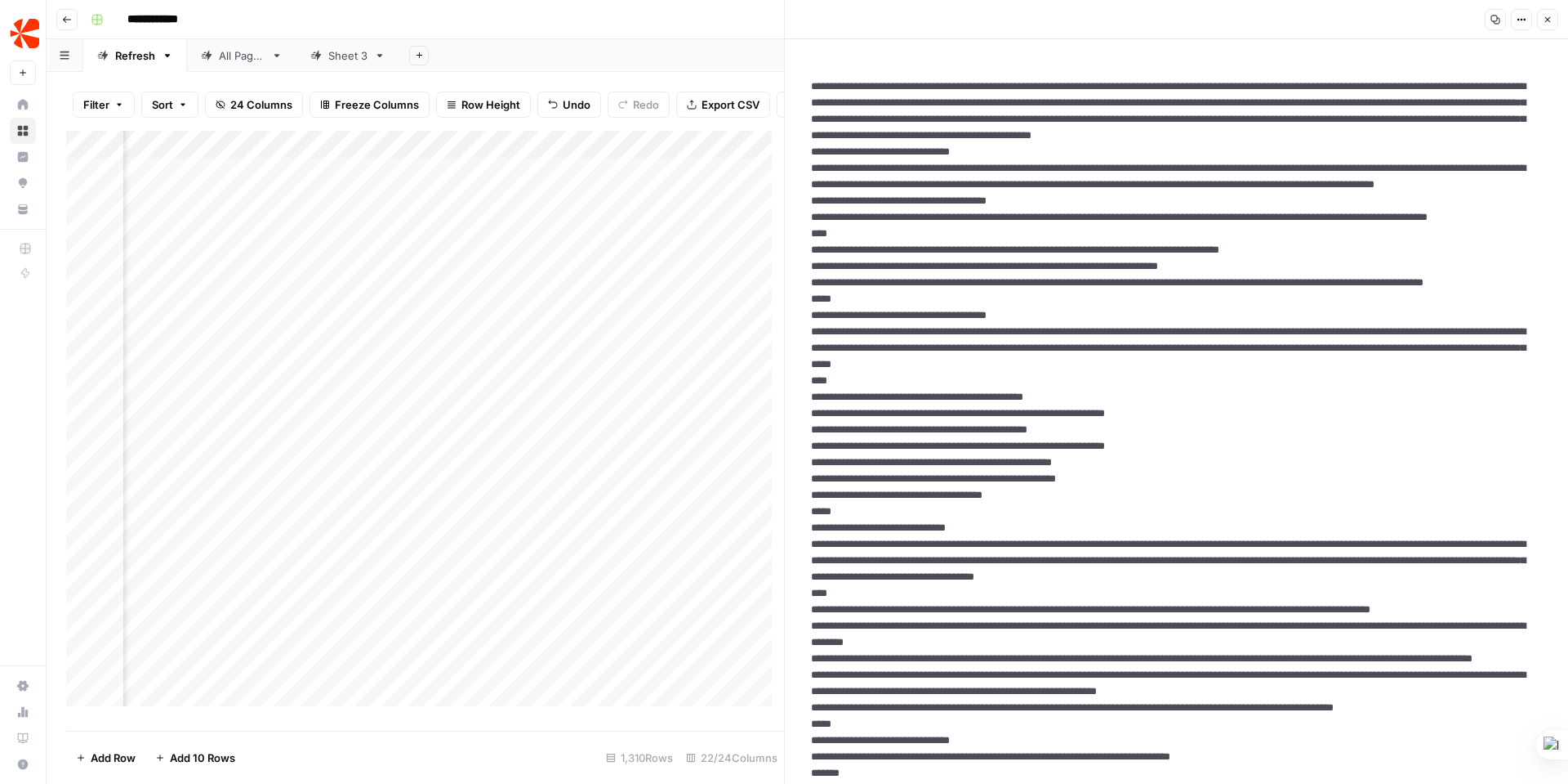
click at [1501, 17] on button "Copy" at bounding box center [1495, 19] width 21 height 21
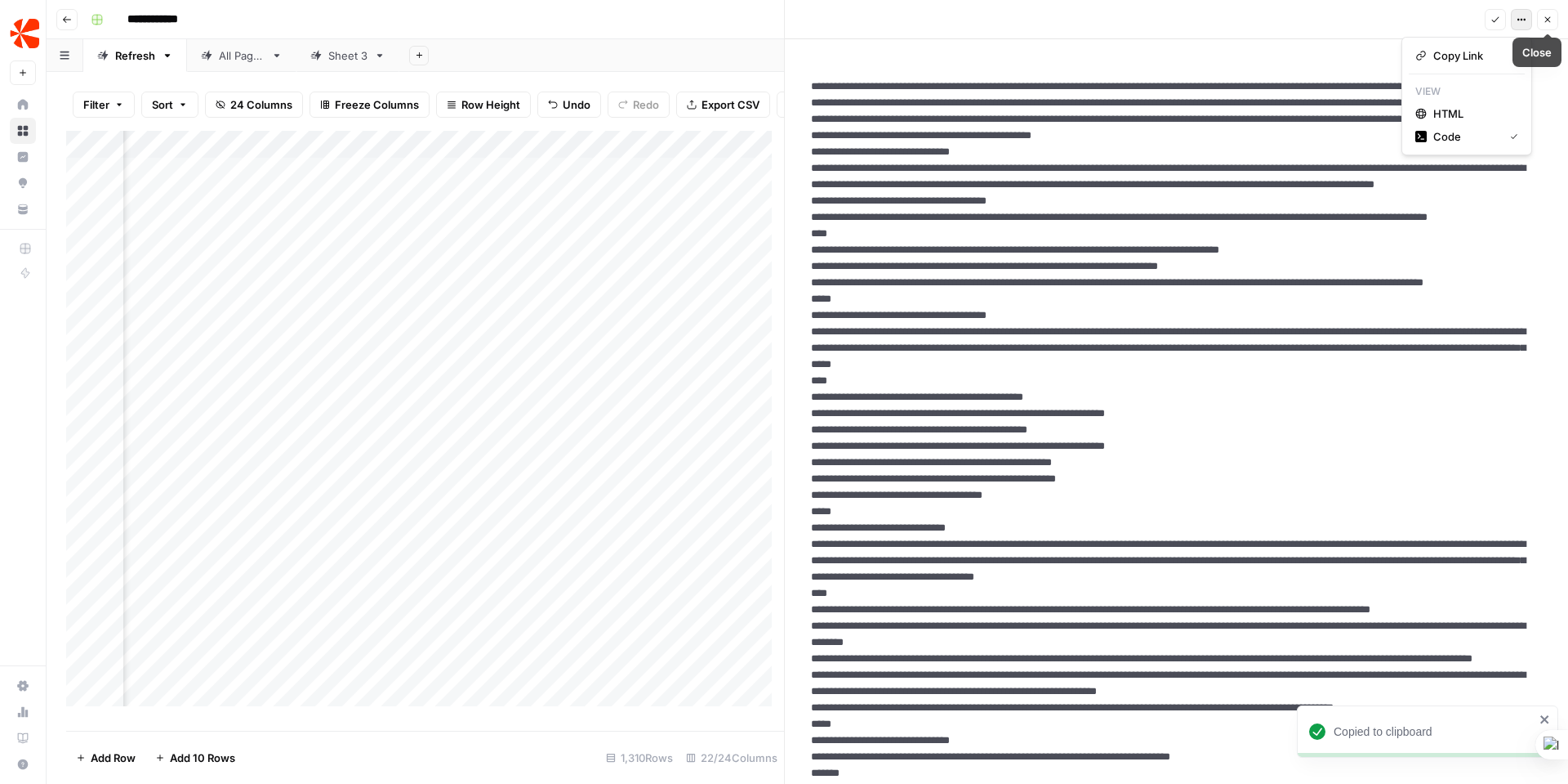
click at [1523, 21] on icon "button" at bounding box center [1522, 19] width 10 height 10
click at [1552, 19] on span "Close" at bounding box center [1552, 19] width 1 height 1
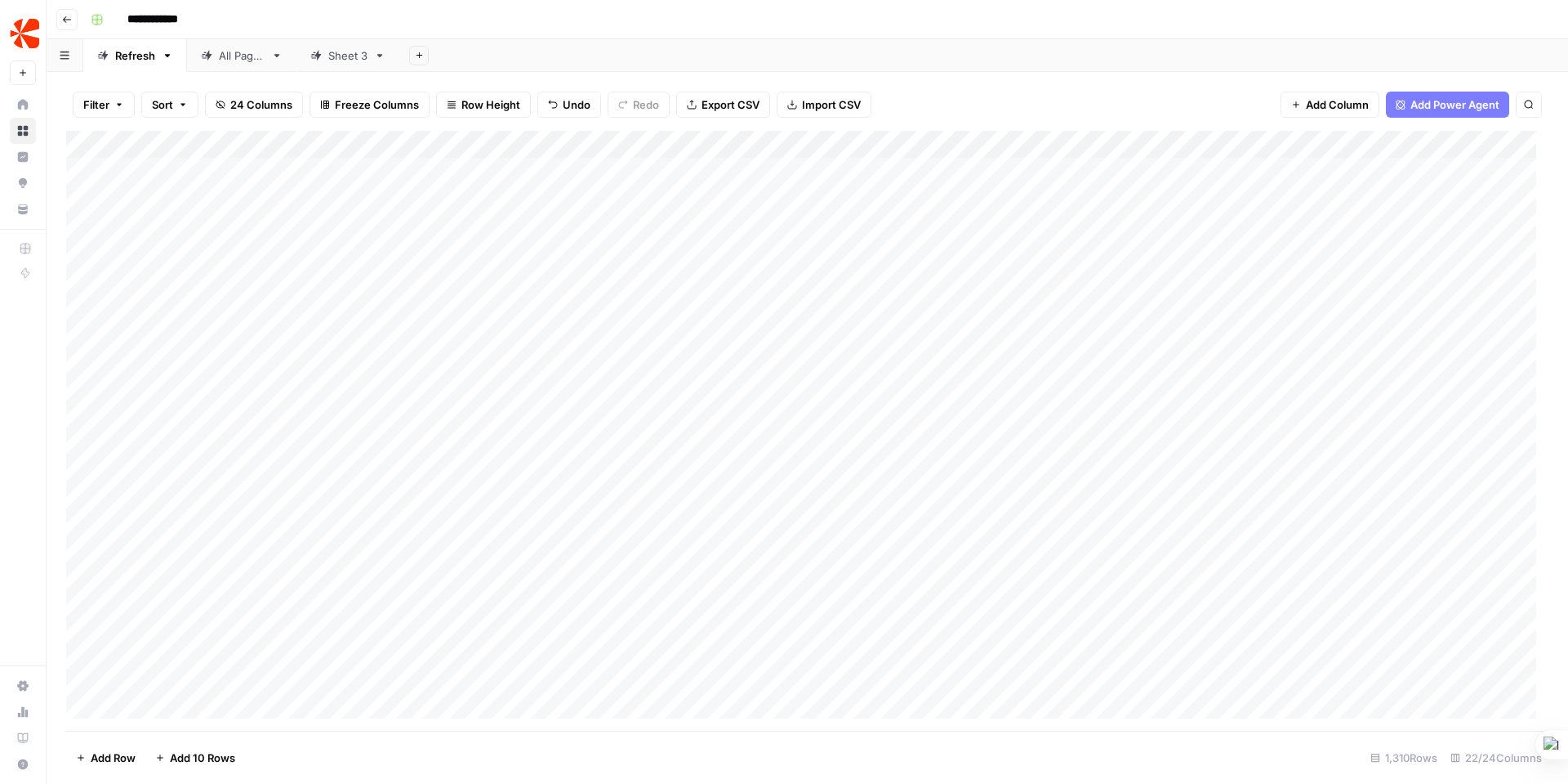
click at [83, 170] on div "Add Column" at bounding box center [807, 430] width 1482 height 600
click at [115, 178] on div "Add Column" at bounding box center [807, 430] width 1482 height 600
click at [107, 171] on div "Add Column" at bounding box center [807, 430] width 1482 height 600
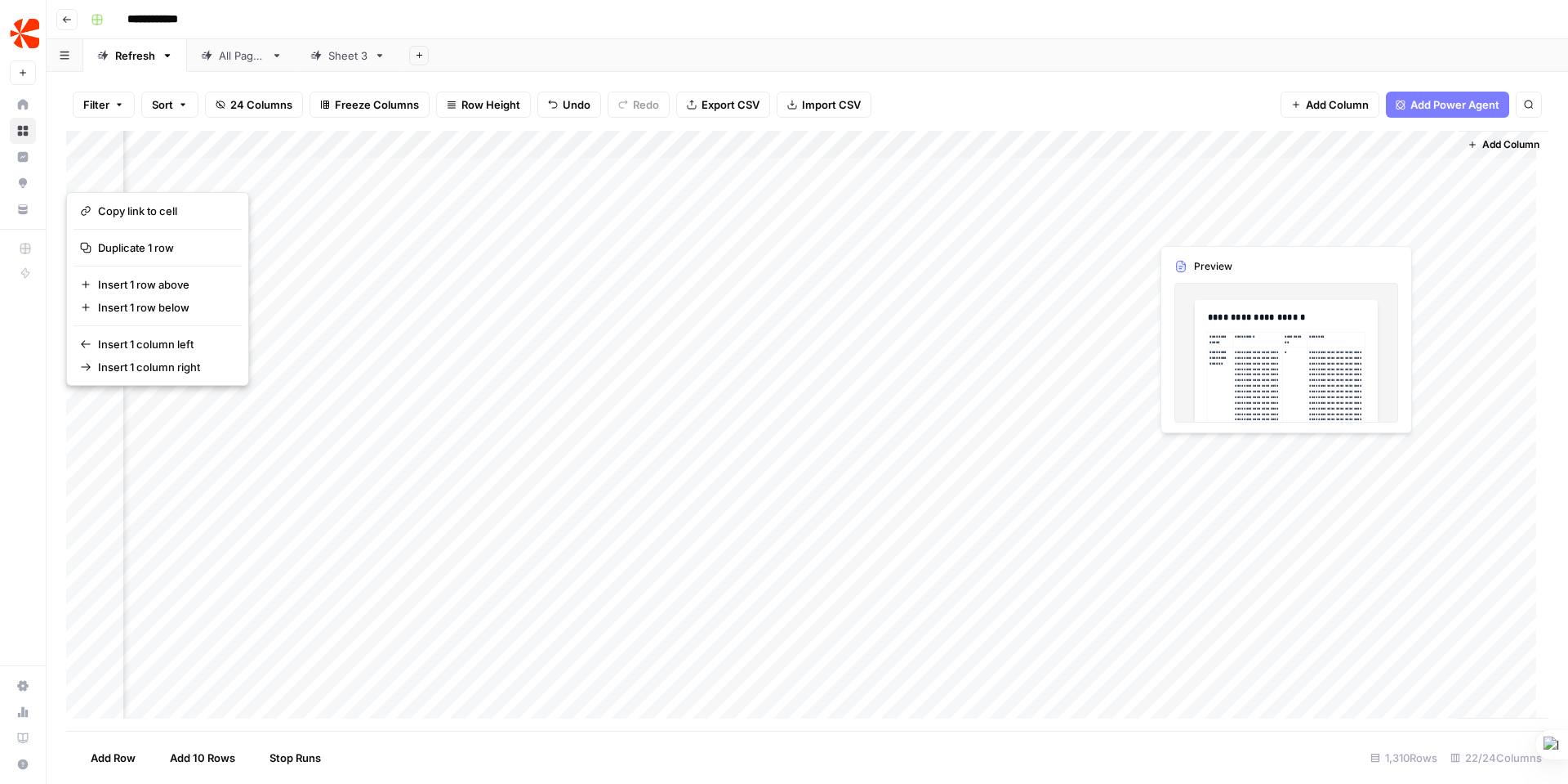
click at [1242, 224] on div "Add Column" at bounding box center [807, 430] width 1482 height 600
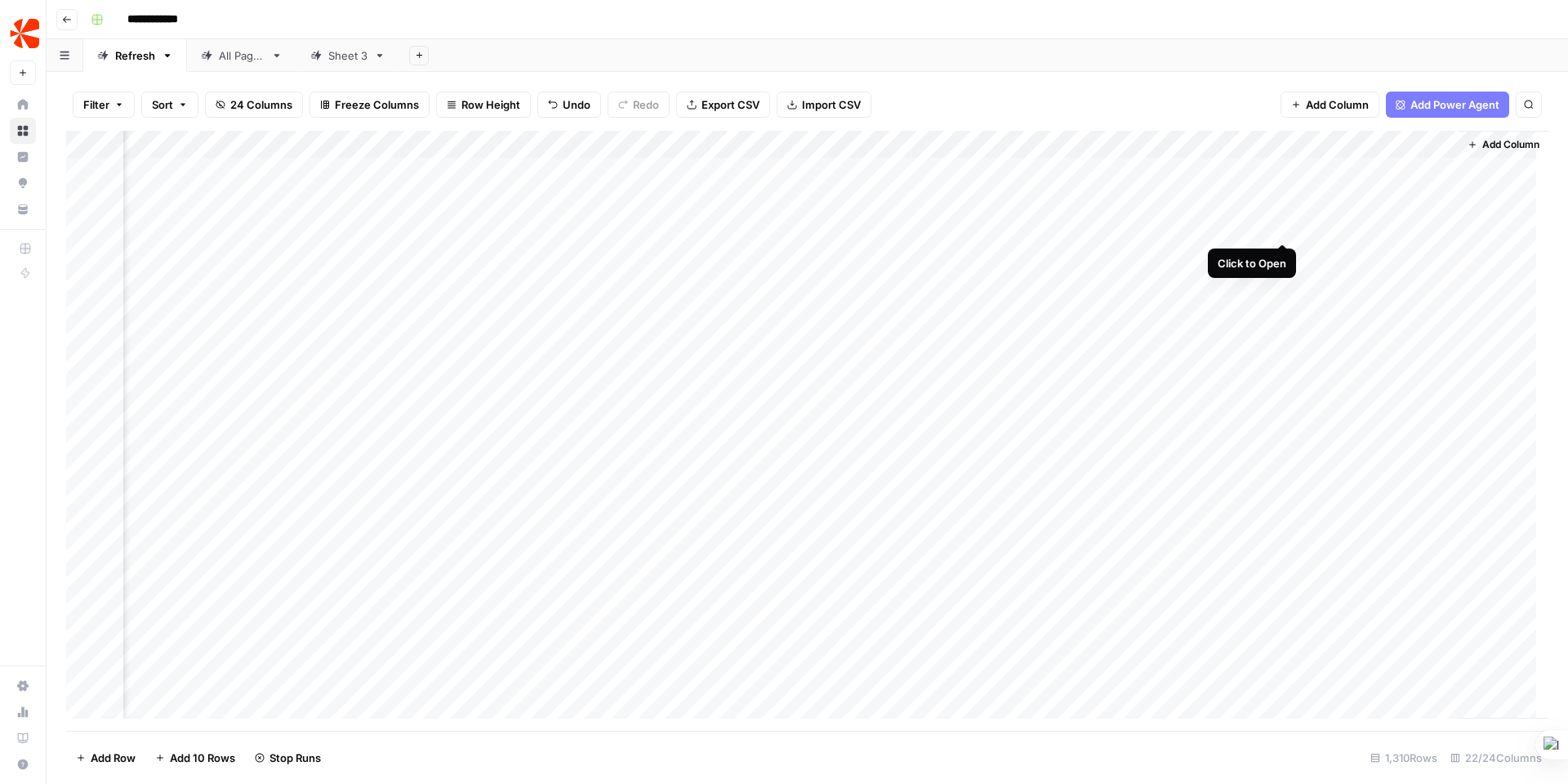
click at [1284, 227] on div "Add Column" at bounding box center [807, 430] width 1482 height 600
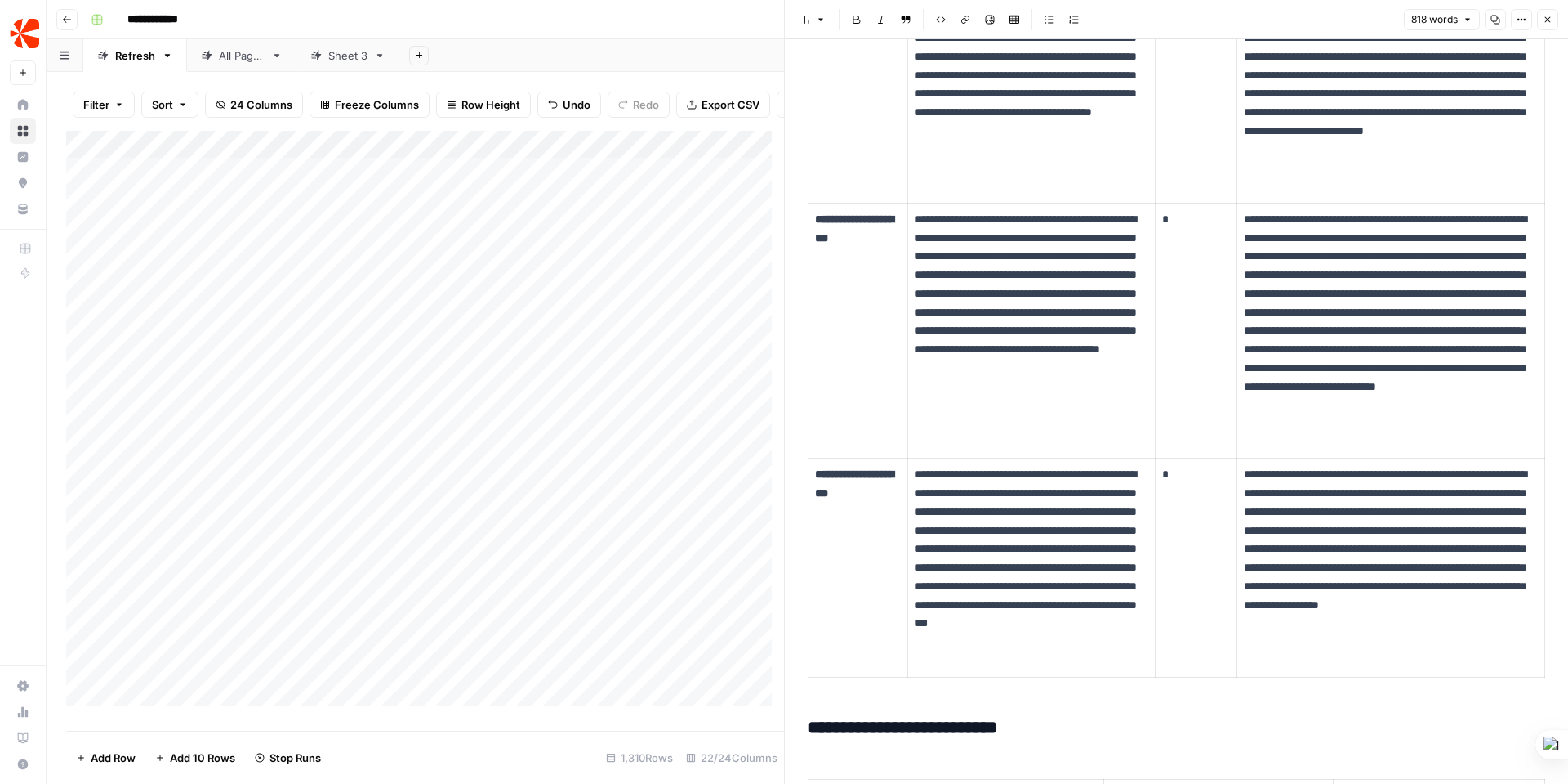
click at [348, 60] on div "Sheet 3" at bounding box center [348, 55] width 40 height 16
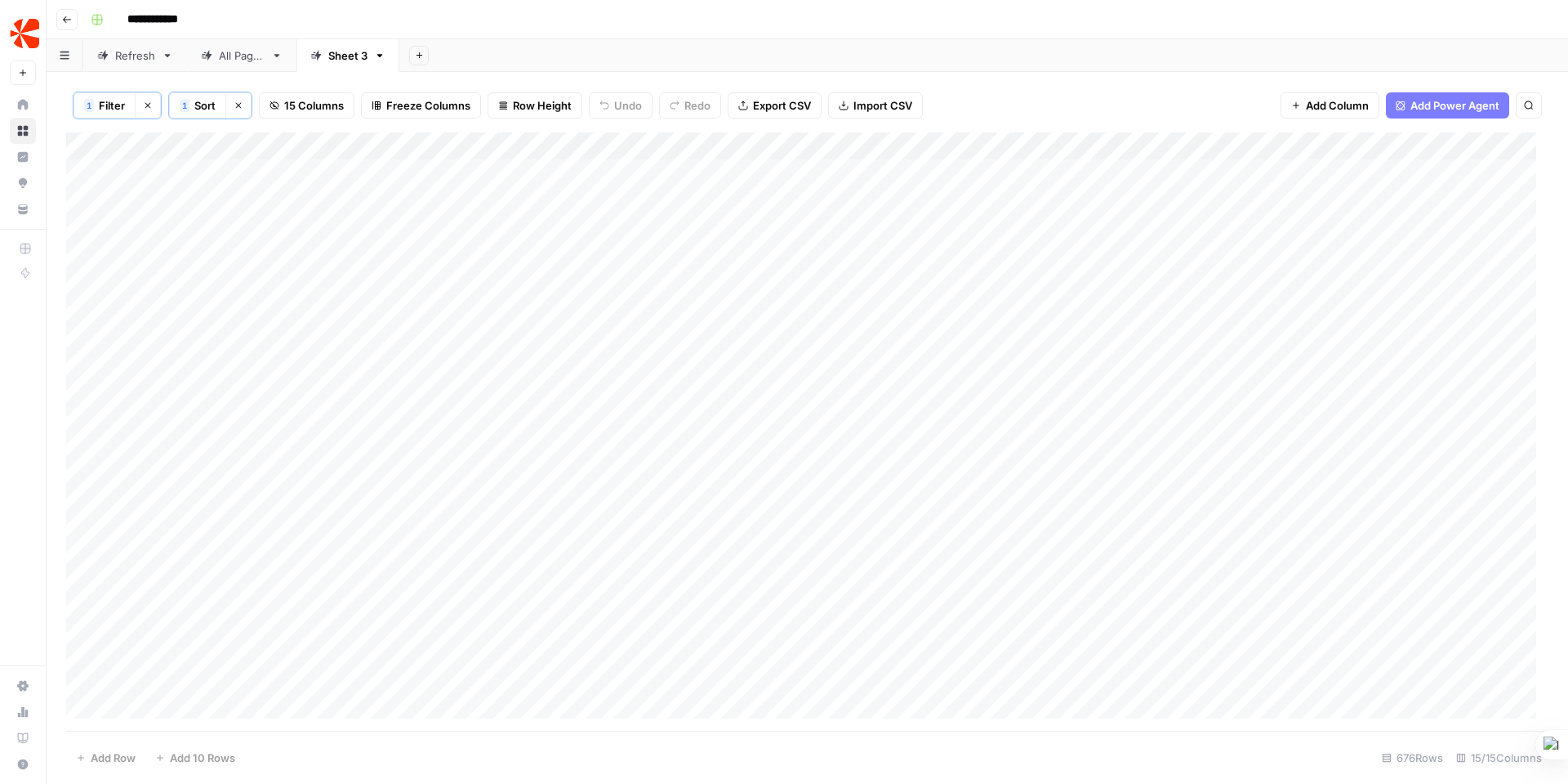
click at [480, 146] on div "Add Column" at bounding box center [807, 431] width 1482 height 598
click at [382, 56] on icon "button" at bounding box center [380, 56] width 6 height 3
click at [1010, 94] on div "1 Filter Clear filters 1 Sort Clear sorts 15 Columns Freeze Columns Row Height …" at bounding box center [807, 105] width 1482 height 54
drag, startPoint x: 649, startPoint y: 146, endPoint x: 620, endPoint y: 146, distance: 29.0
click at [620, 146] on div "Add Column" at bounding box center [807, 431] width 1482 height 598
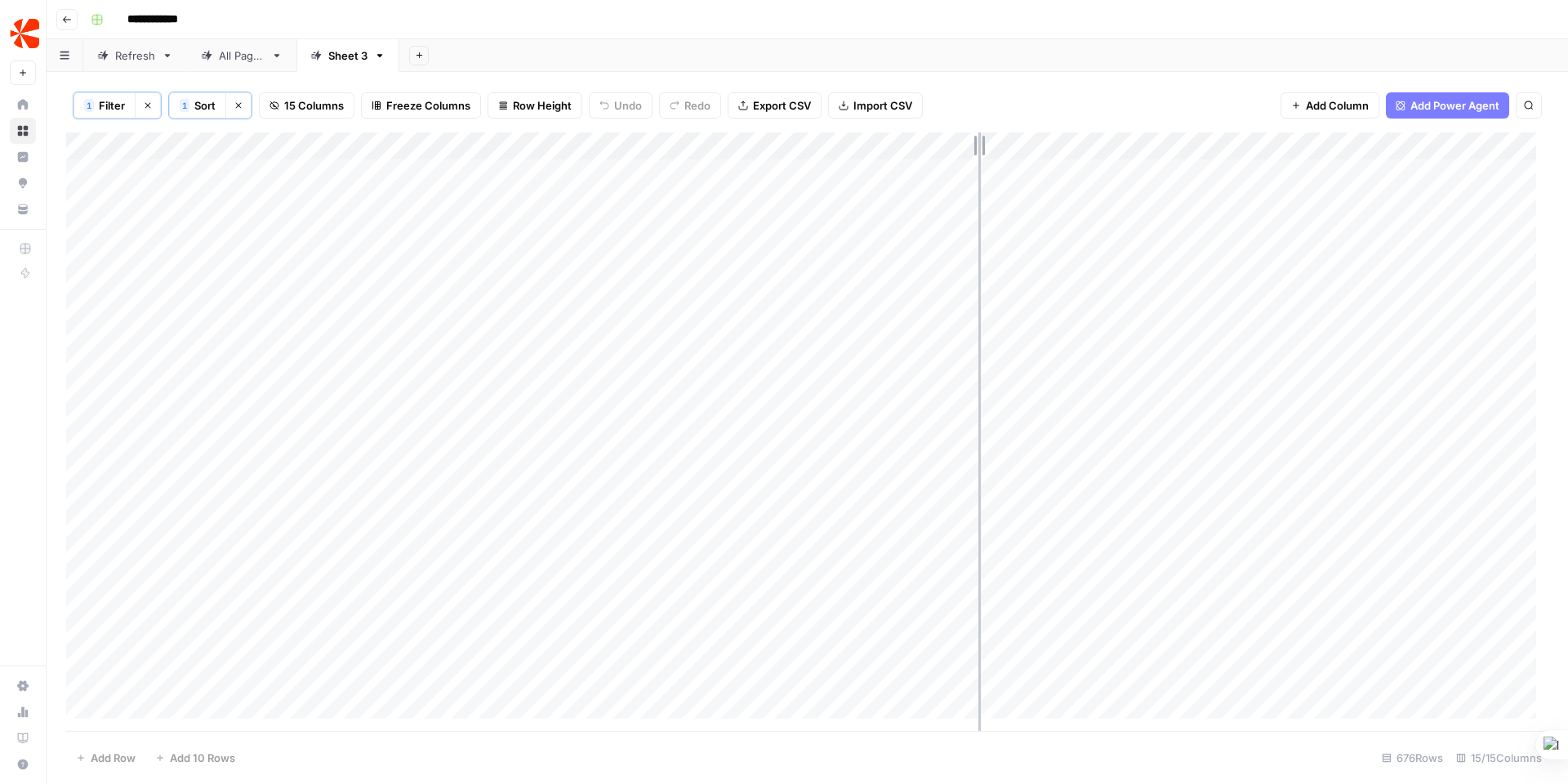
drag, startPoint x: 768, startPoint y: 143, endPoint x: 979, endPoint y: 151, distance: 211.2
click at [979, 151] on div "Add Column" at bounding box center [807, 431] width 1482 height 598
click at [234, 63] on link "All Pages" at bounding box center [241, 56] width 109 height 33
click at [129, 60] on div "Refresh" at bounding box center [135, 55] width 40 height 16
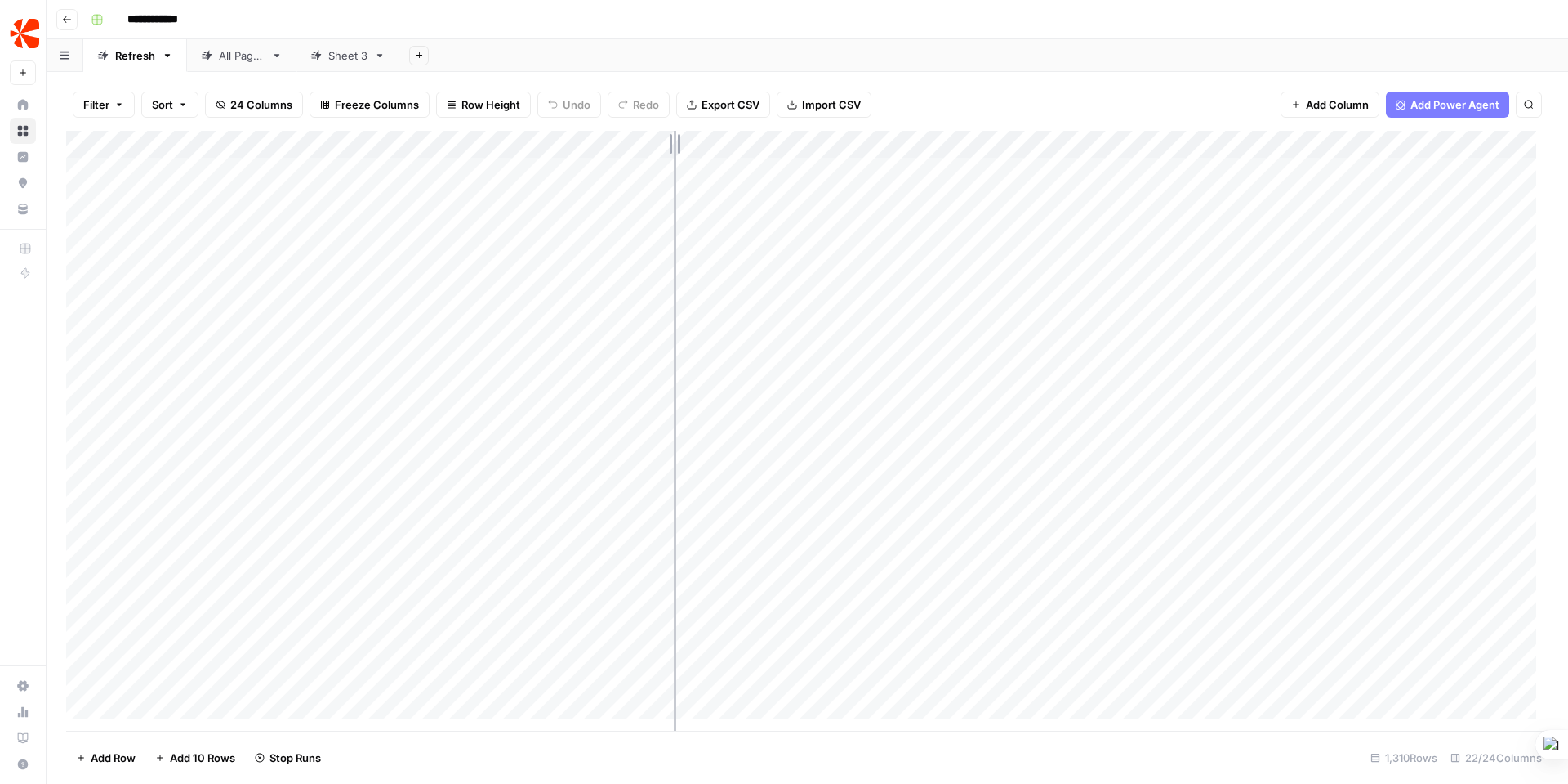
drag, startPoint x: 587, startPoint y: 143, endPoint x: 673, endPoint y: 159, distance: 87.5
click at [673, 159] on div "Add Column" at bounding box center [807, 430] width 1482 height 600
drag, startPoint x: 271, startPoint y: 144, endPoint x: 214, endPoint y: 150, distance: 57.3
click at [214, 150] on div "Add Column" at bounding box center [807, 430] width 1482 height 600
drag, startPoint x: 615, startPoint y: 141, endPoint x: 687, endPoint y: 140, distance: 72.0
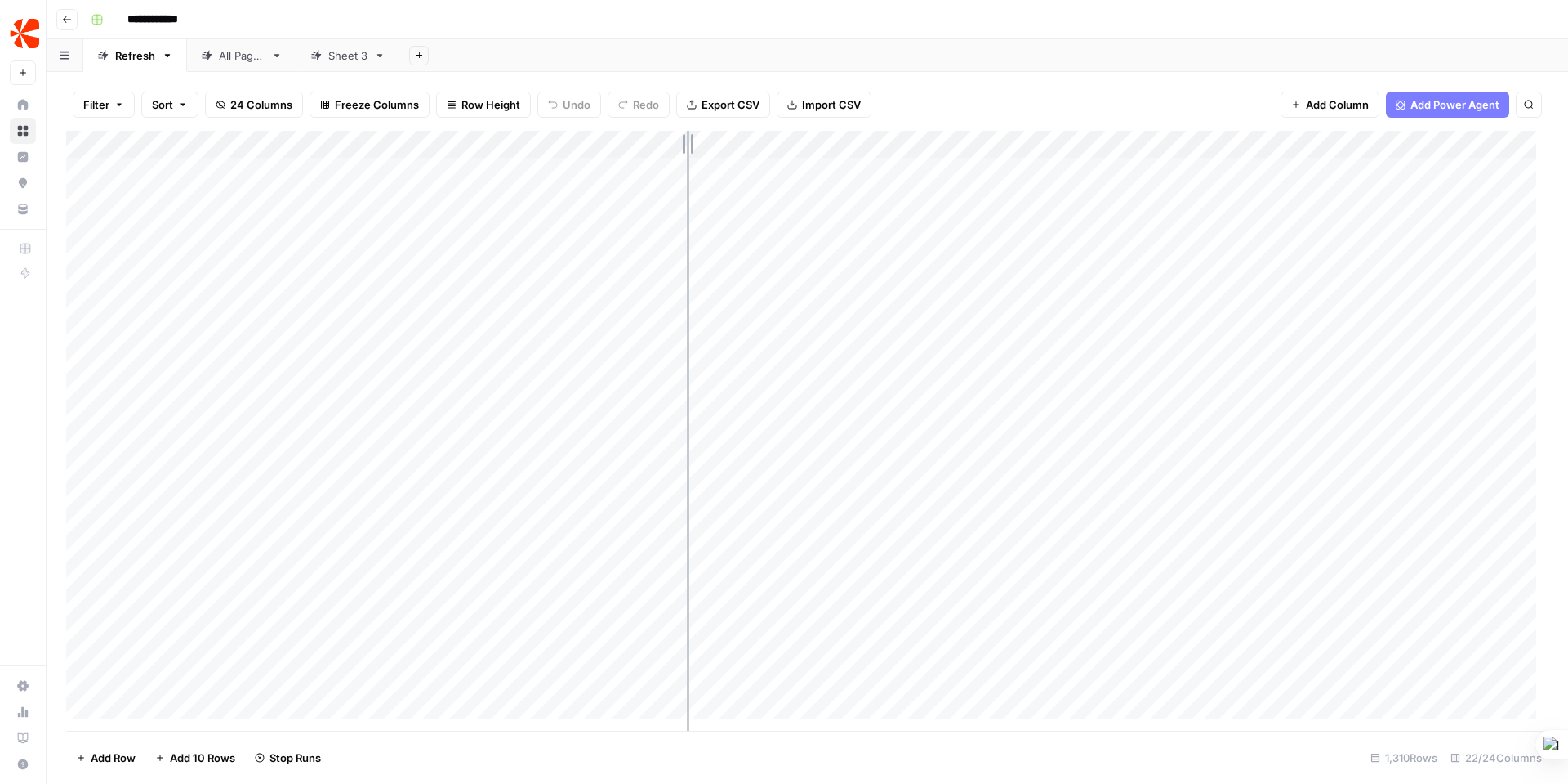
click at [687, 140] on div "Add Column" at bounding box center [807, 430] width 1482 height 600
click at [104, 531] on div "Add Column" at bounding box center [807, 430] width 1482 height 600
click at [261, 95] on button "24 Columns" at bounding box center [254, 104] width 98 height 26
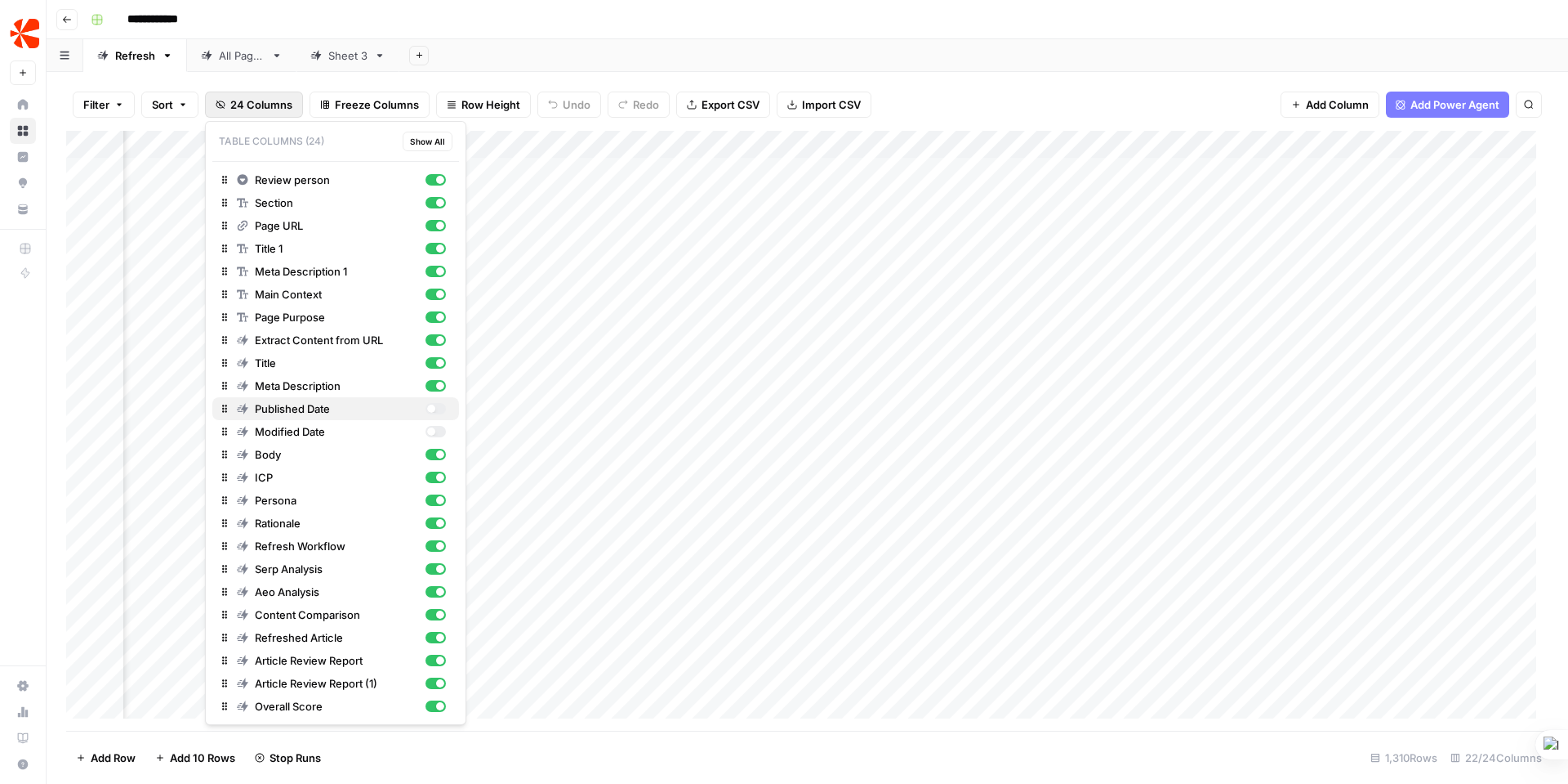
click at [426, 405] on div "button" at bounding box center [436, 409] width 20 height 12
click at [440, 432] on div "button" at bounding box center [436, 432] width 20 height 12
